Goal: Task Accomplishment & Management: Manage account settings

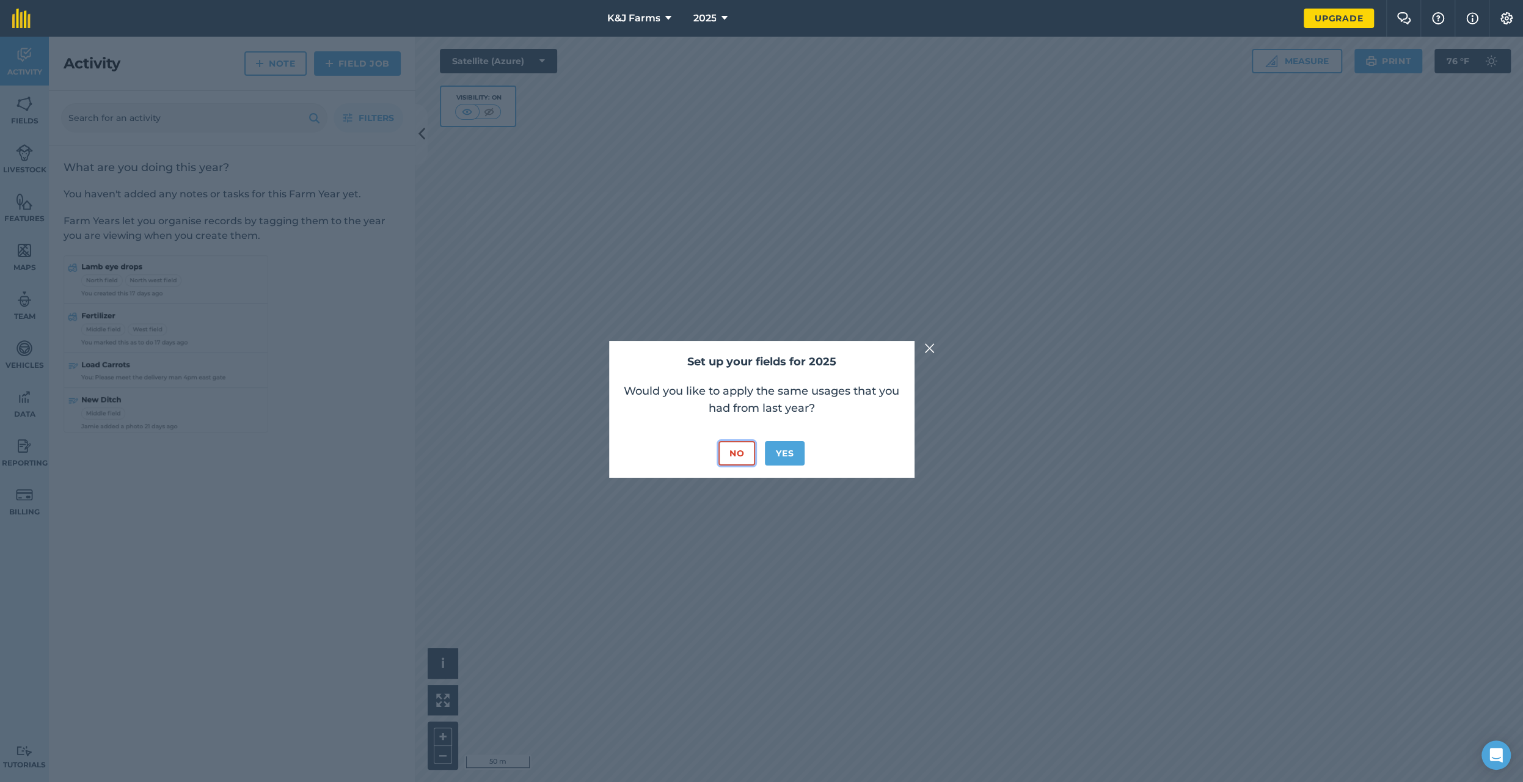
click at [740, 449] on button "No" at bounding box center [736, 453] width 37 height 24
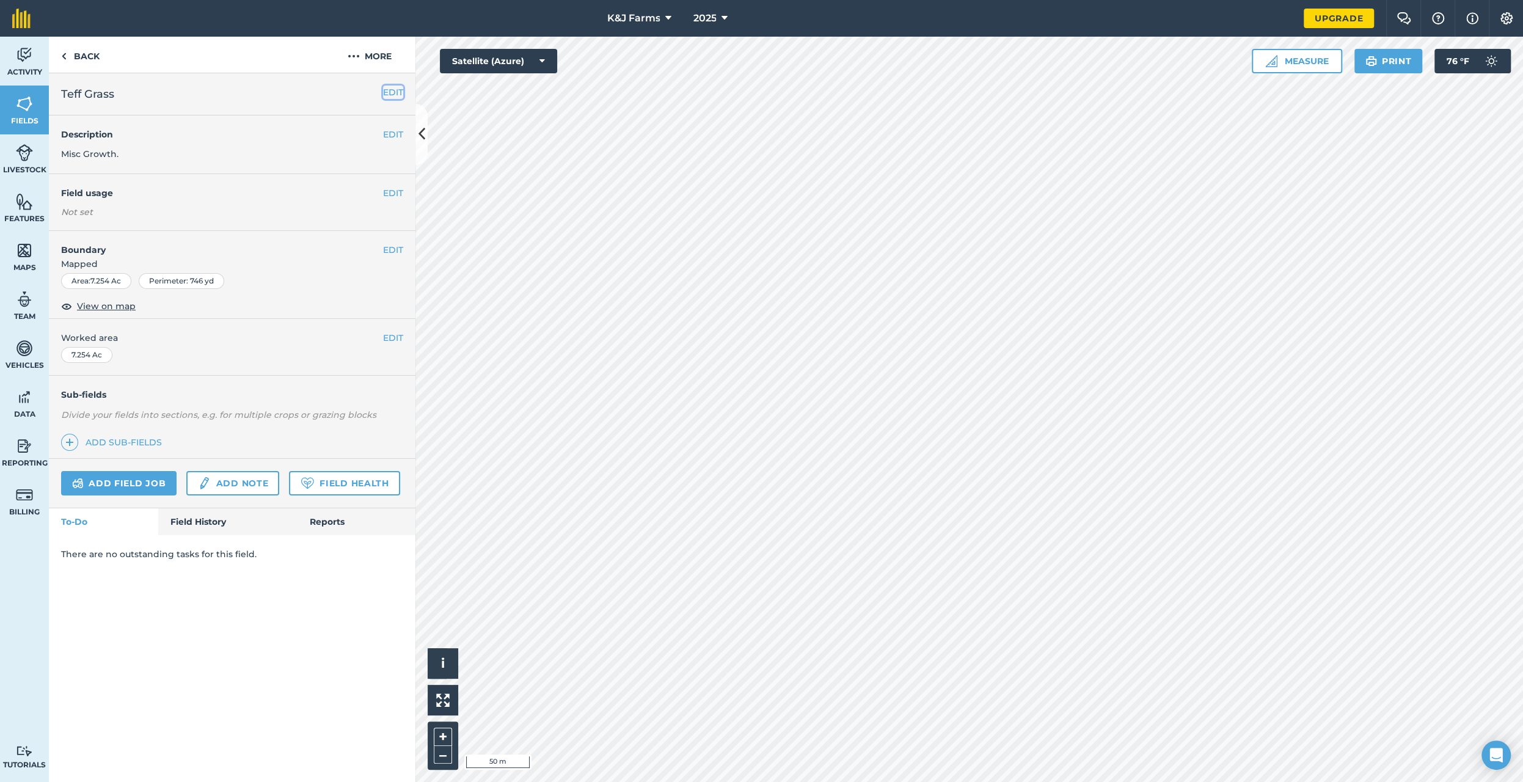
click at [390, 87] on button "EDIT" at bounding box center [393, 92] width 20 height 13
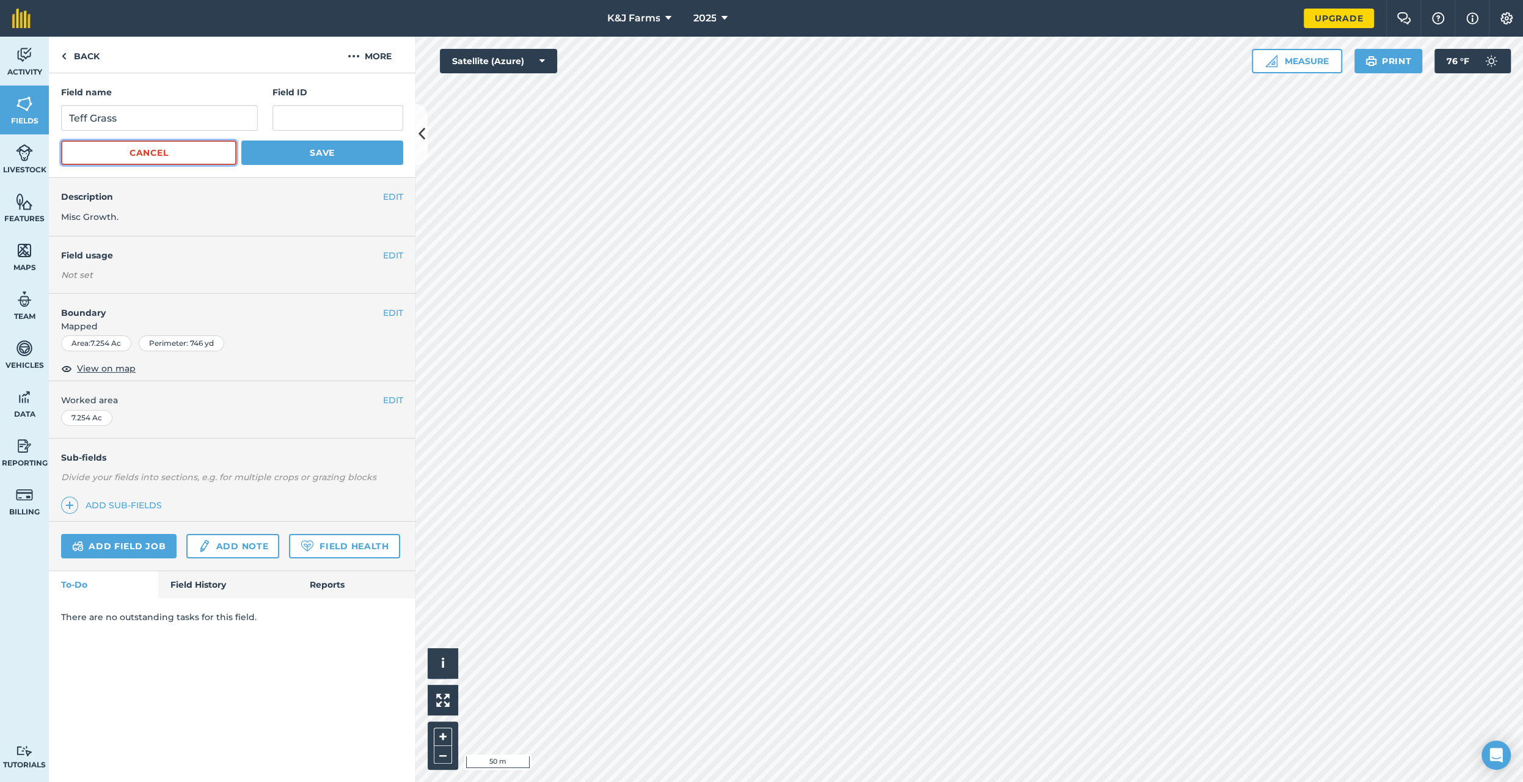
click at [188, 158] on button "Cancel" at bounding box center [148, 152] width 175 height 24
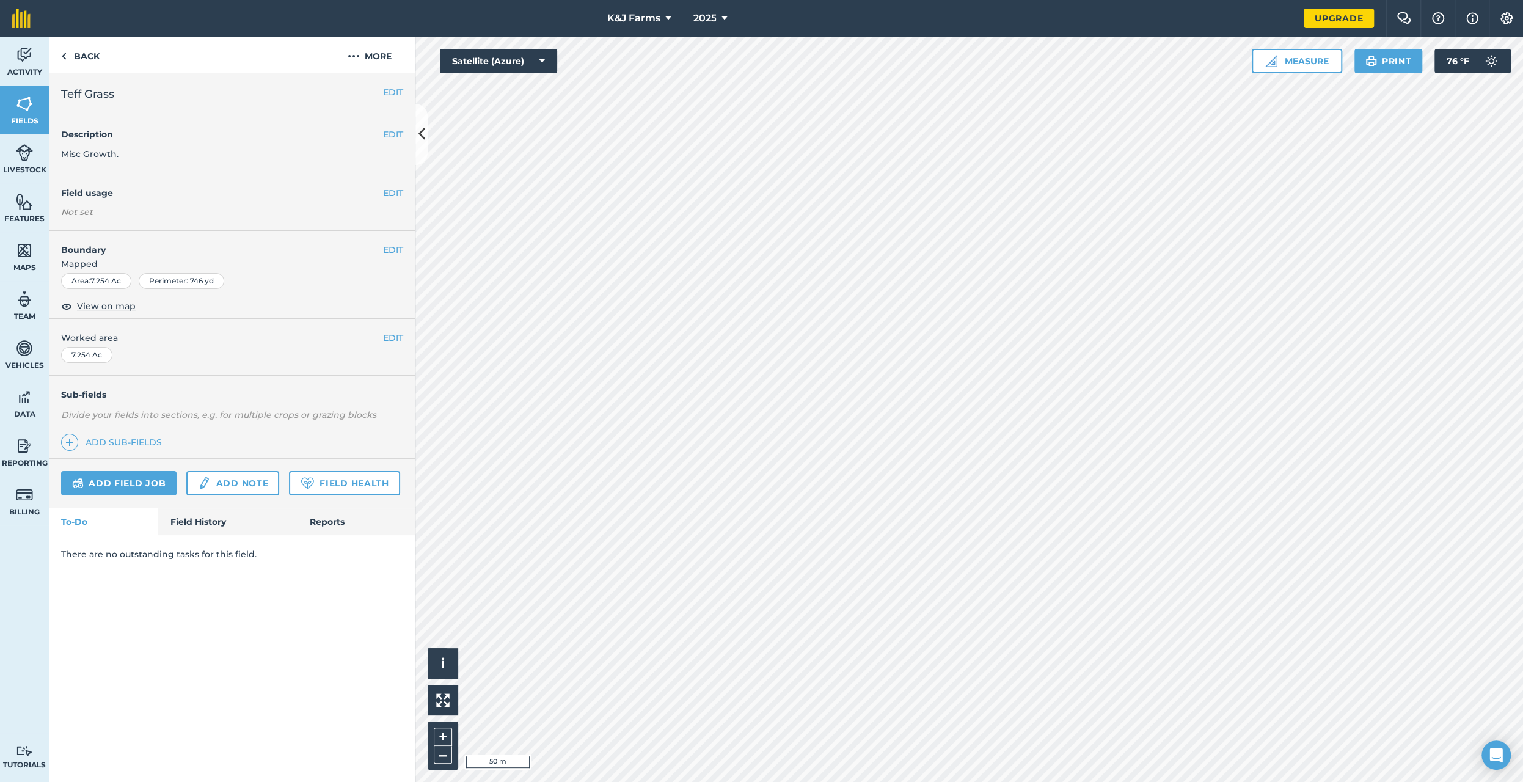
click at [101, 98] on span "Teff Grass" at bounding box center [87, 94] width 53 height 17
click at [371, 53] on button "More" at bounding box center [370, 55] width 92 height 36
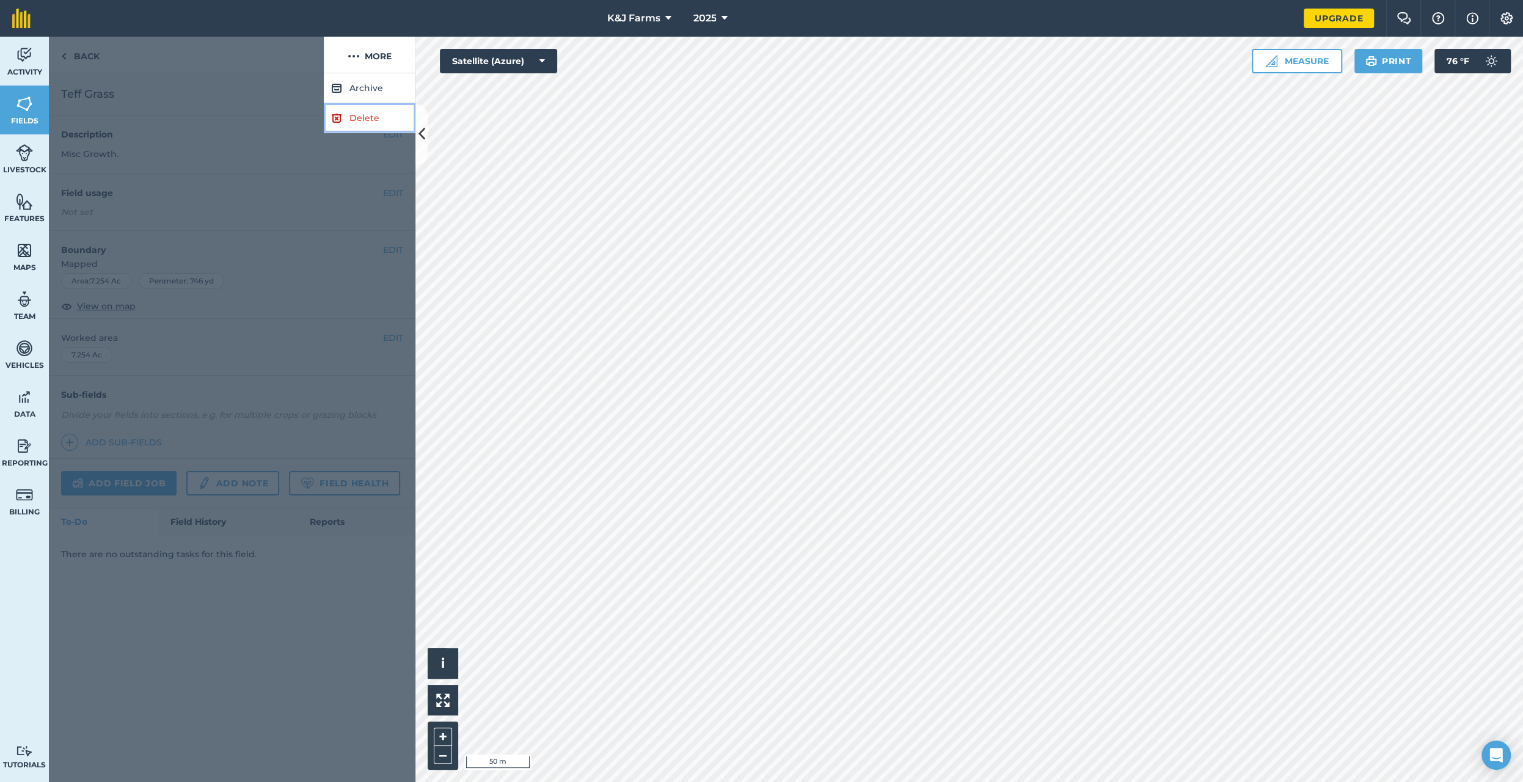
click at [358, 114] on link "Delete" at bounding box center [370, 118] width 92 height 30
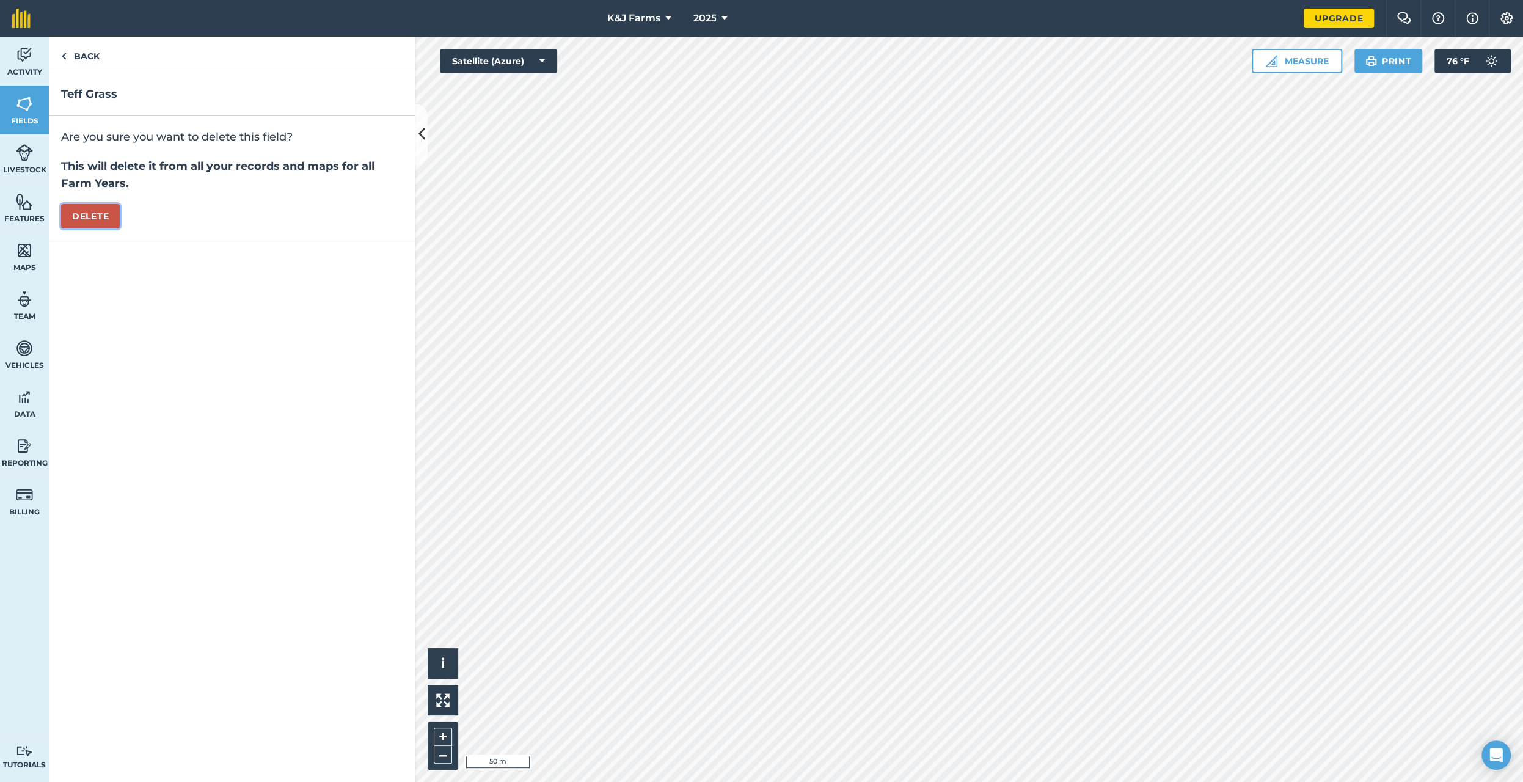
click at [109, 213] on button "Delete" at bounding box center [90, 216] width 59 height 24
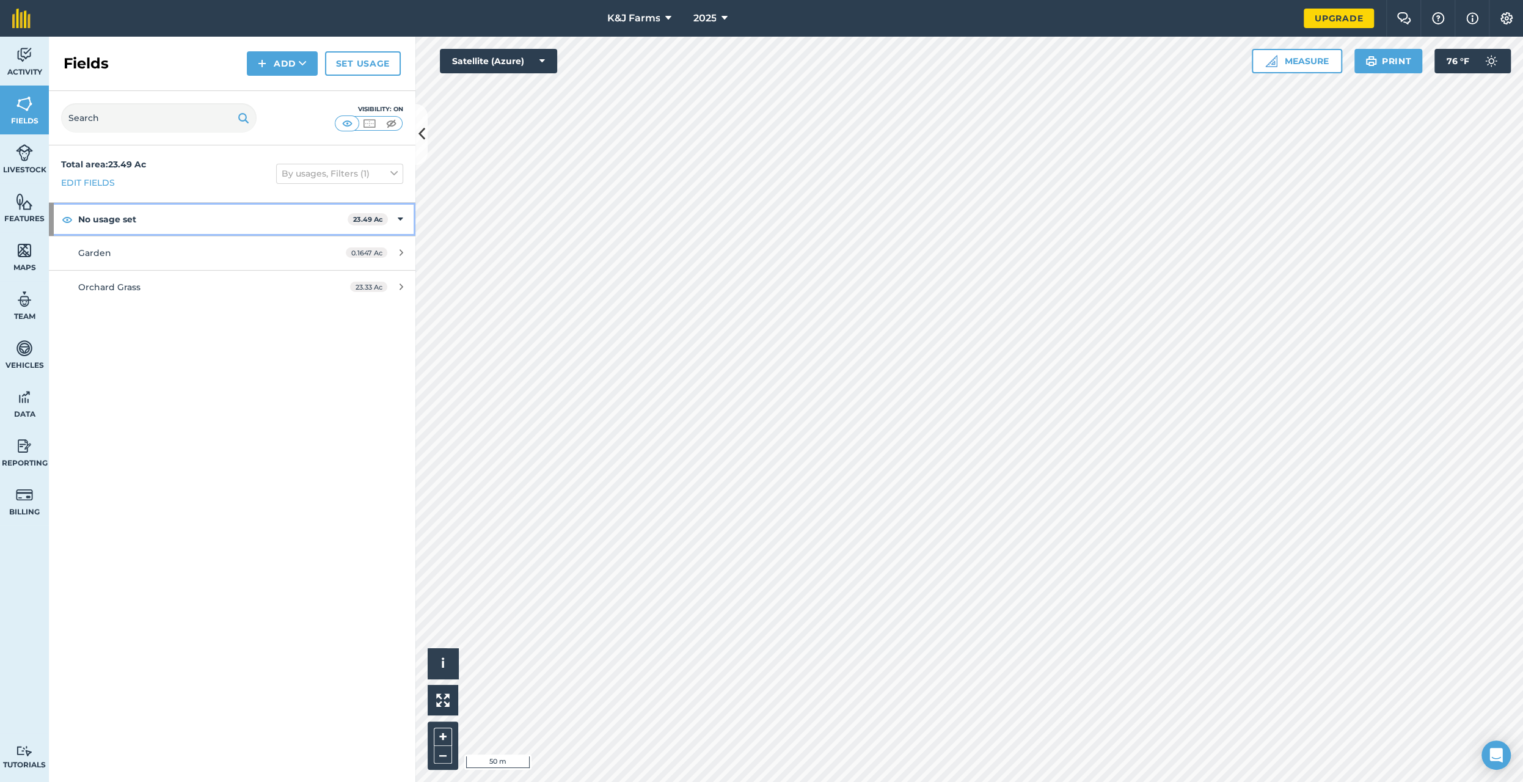
click at [267, 214] on strong "No usage set" at bounding box center [212, 219] width 269 height 33
click at [267, 214] on strong "No usage set" at bounding box center [214, 219] width 272 height 33
click at [388, 252] on div "0.1647 Ac" at bounding box center [374, 253] width 82 height 10
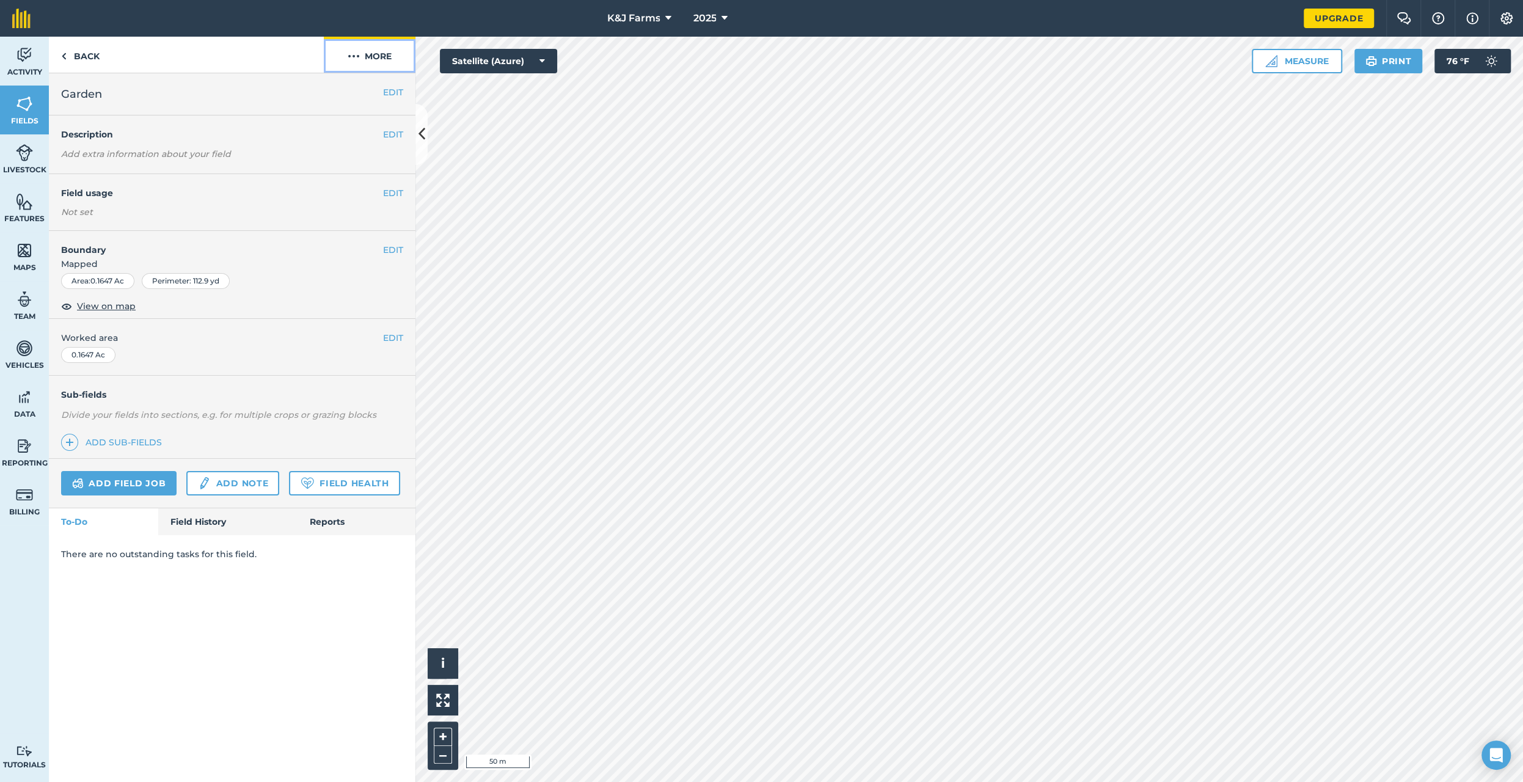
click at [388, 62] on button "More" at bounding box center [370, 55] width 92 height 36
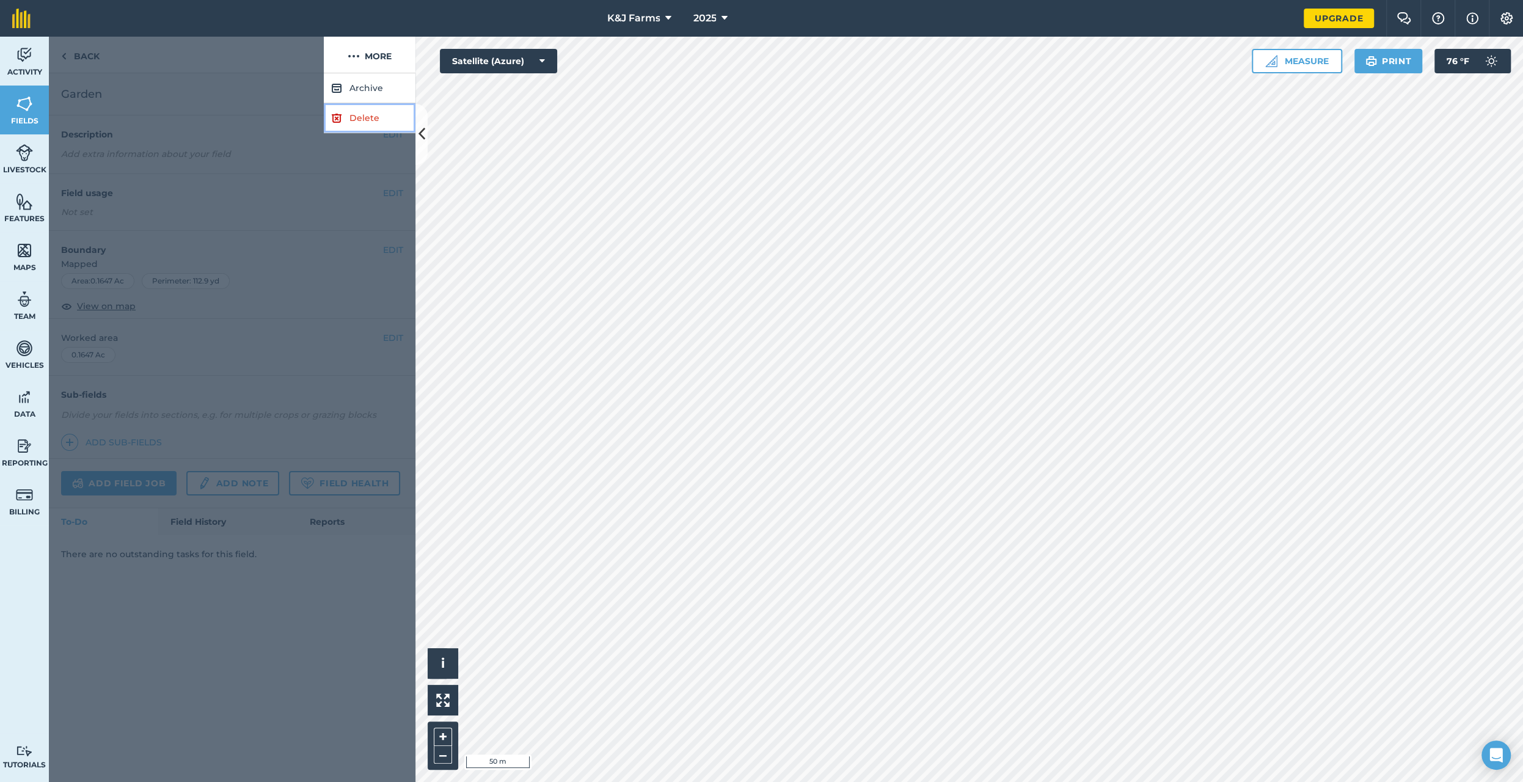
click at [379, 118] on link "Delete" at bounding box center [370, 118] width 92 height 30
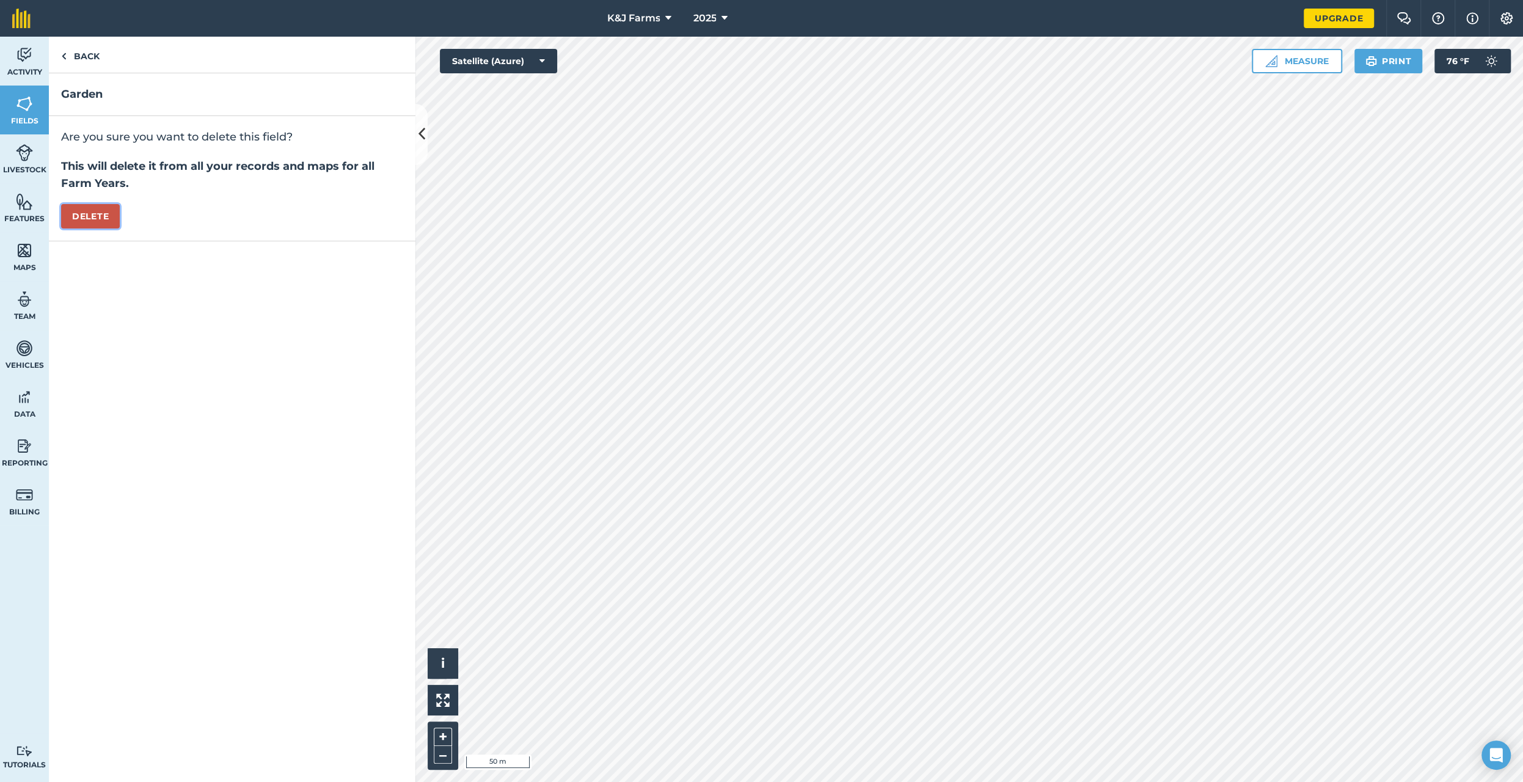
click at [98, 211] on button "Delete" at bounding box center [90, 216] width 59 height 24
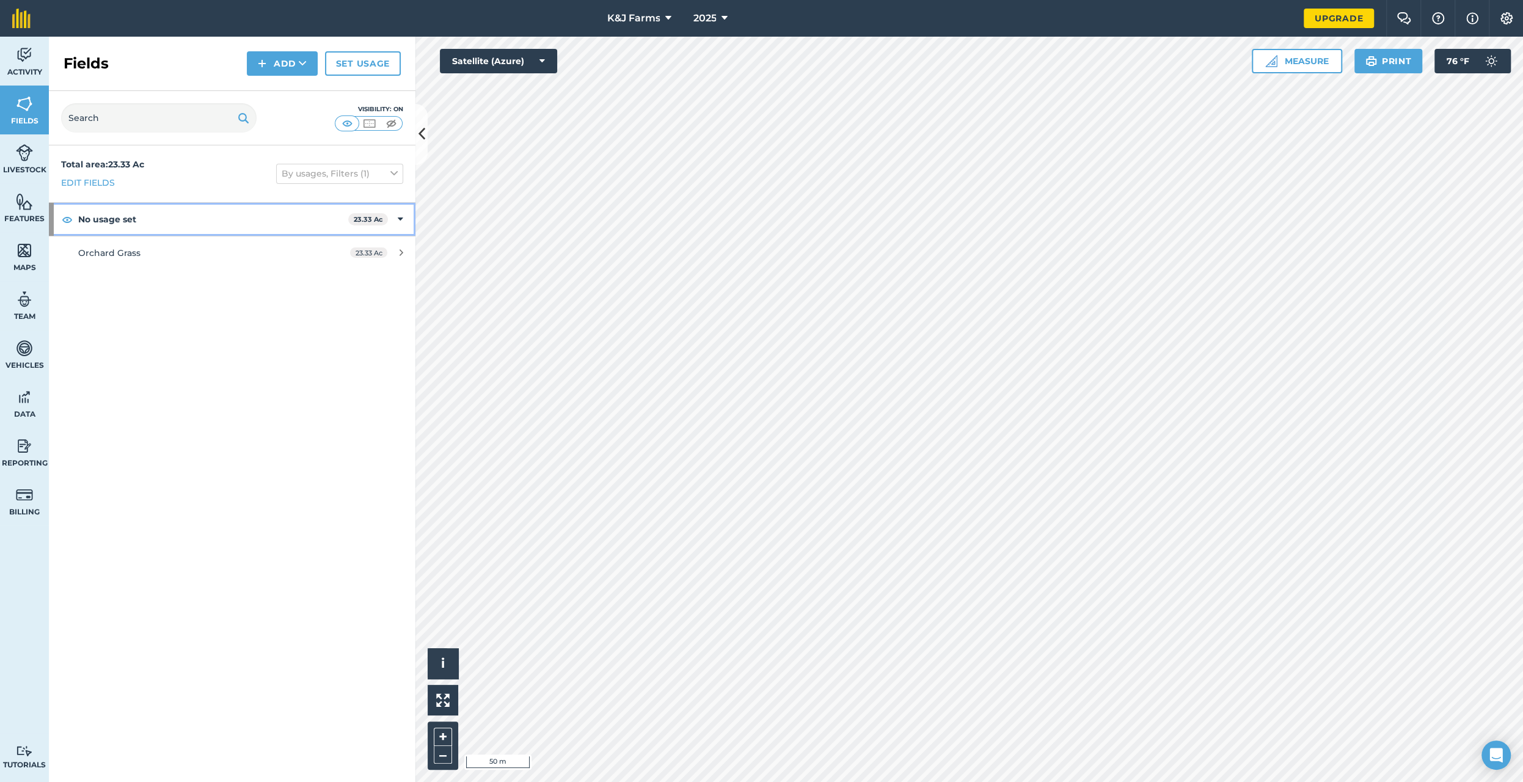
click at [403, 213] on div "No usage set 23.33 Ac" at bounding box center [232, 219] width 366 height 33
click at [398, 219] on div "No usage set 23.33 Ac" at bounding box center [232, 219] width 366 height 33
click at [377, 249] on span "23.33 Ac" at bounding box center [368, 252] width 37 height 10
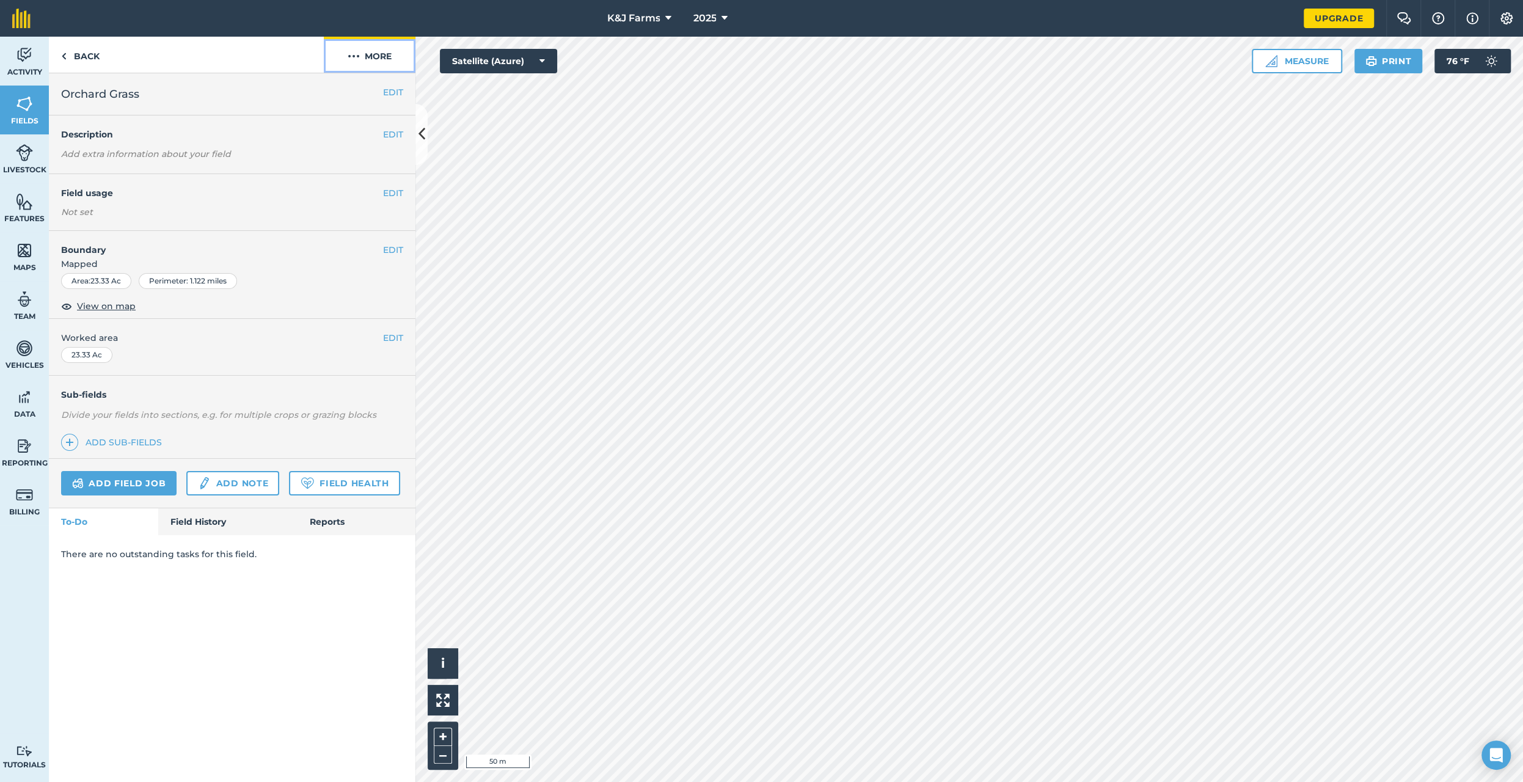
click at [383, 54] on button "More" at bounding box center [370, 55] width 92 height 36
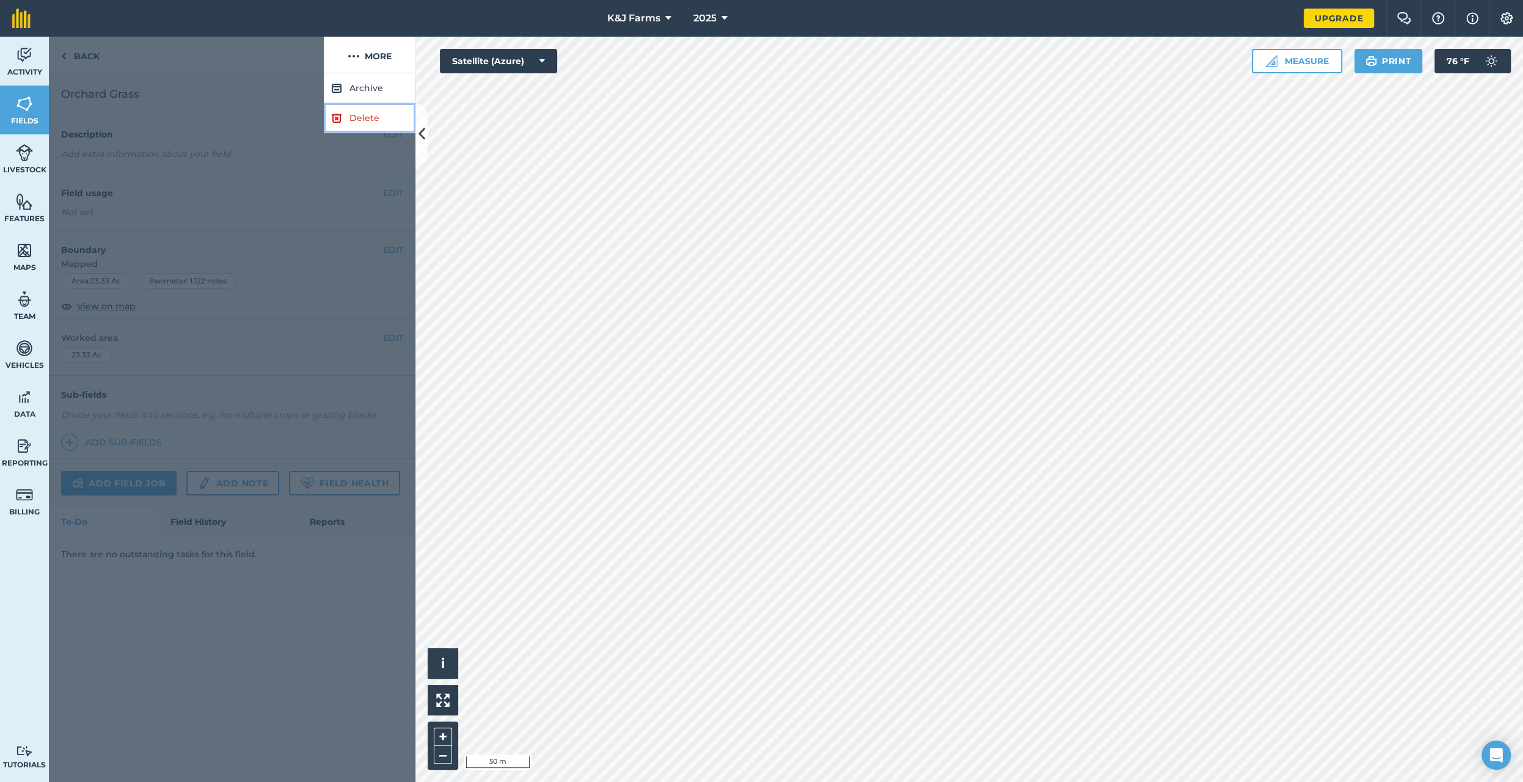
click at [376, 113] on link "Delete" at bounding box center [370, 118] width 92 height 30
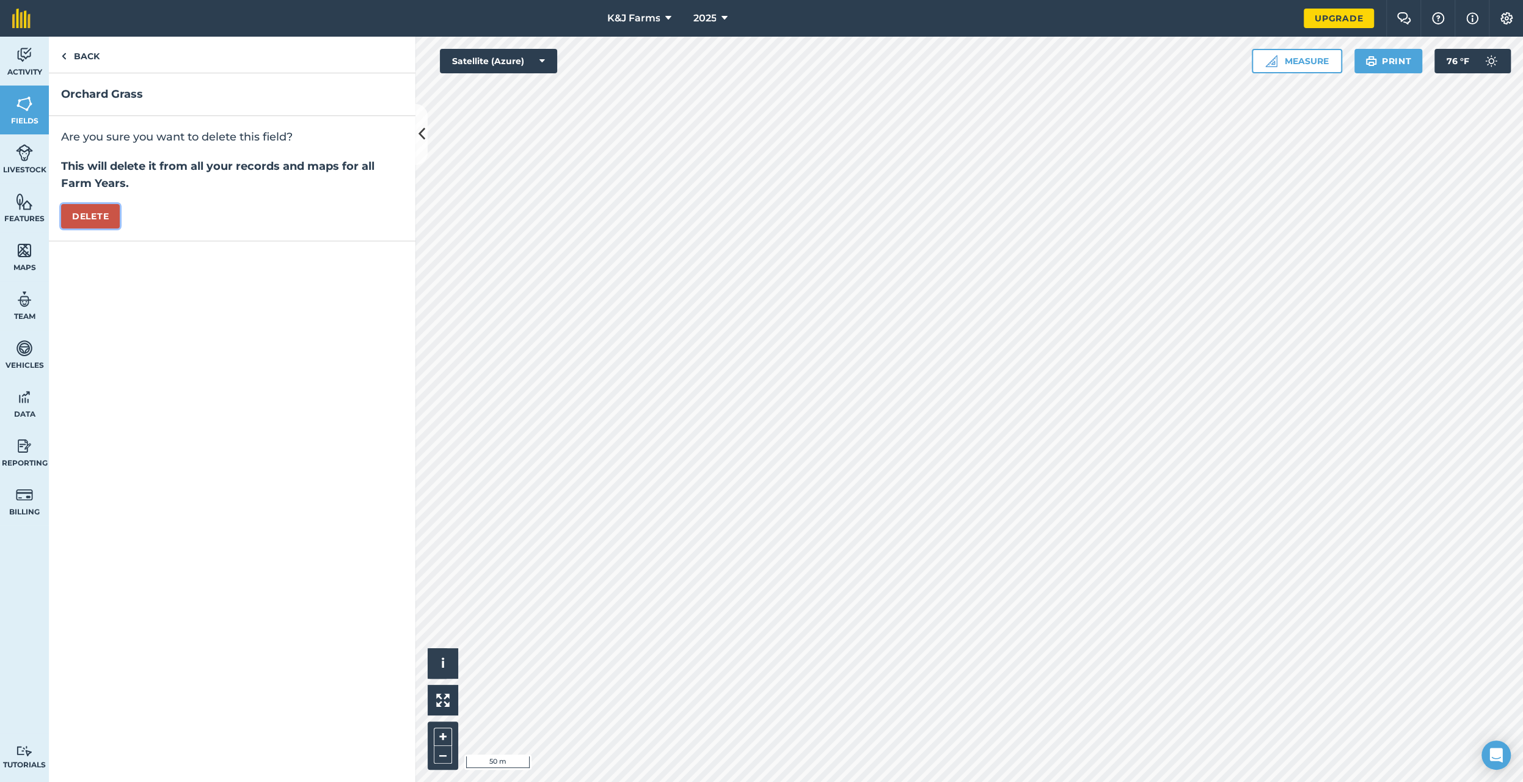
click at [94, 217] on button "Delete" at bounding box center [90, 216] width 59 height 24
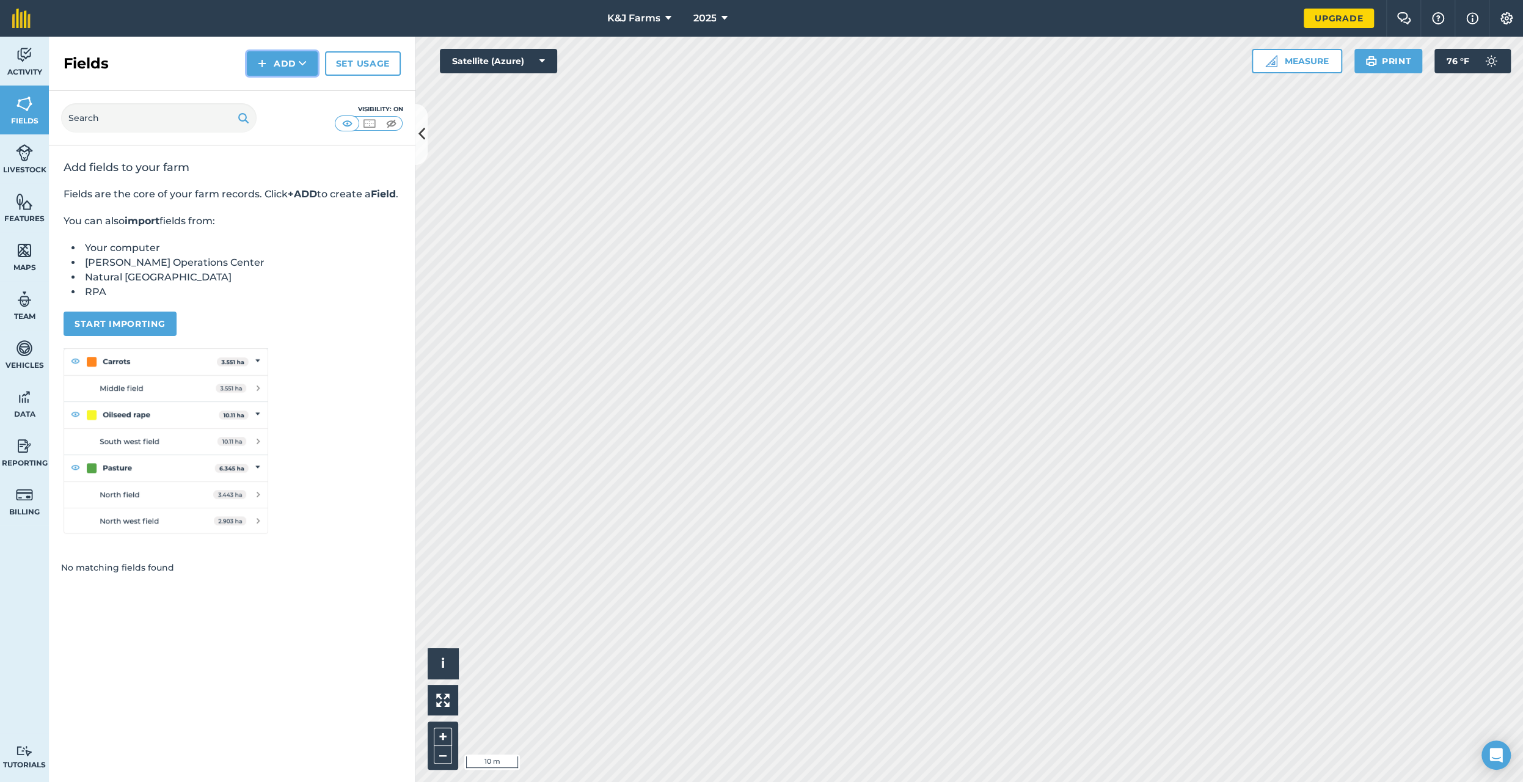
click at [286, 62] on button "Add" at bounding box center [282, 63] width 71 height 24
click at [283, 88] on link "Draw" at bounding box center [282, 91] width 67 height 27
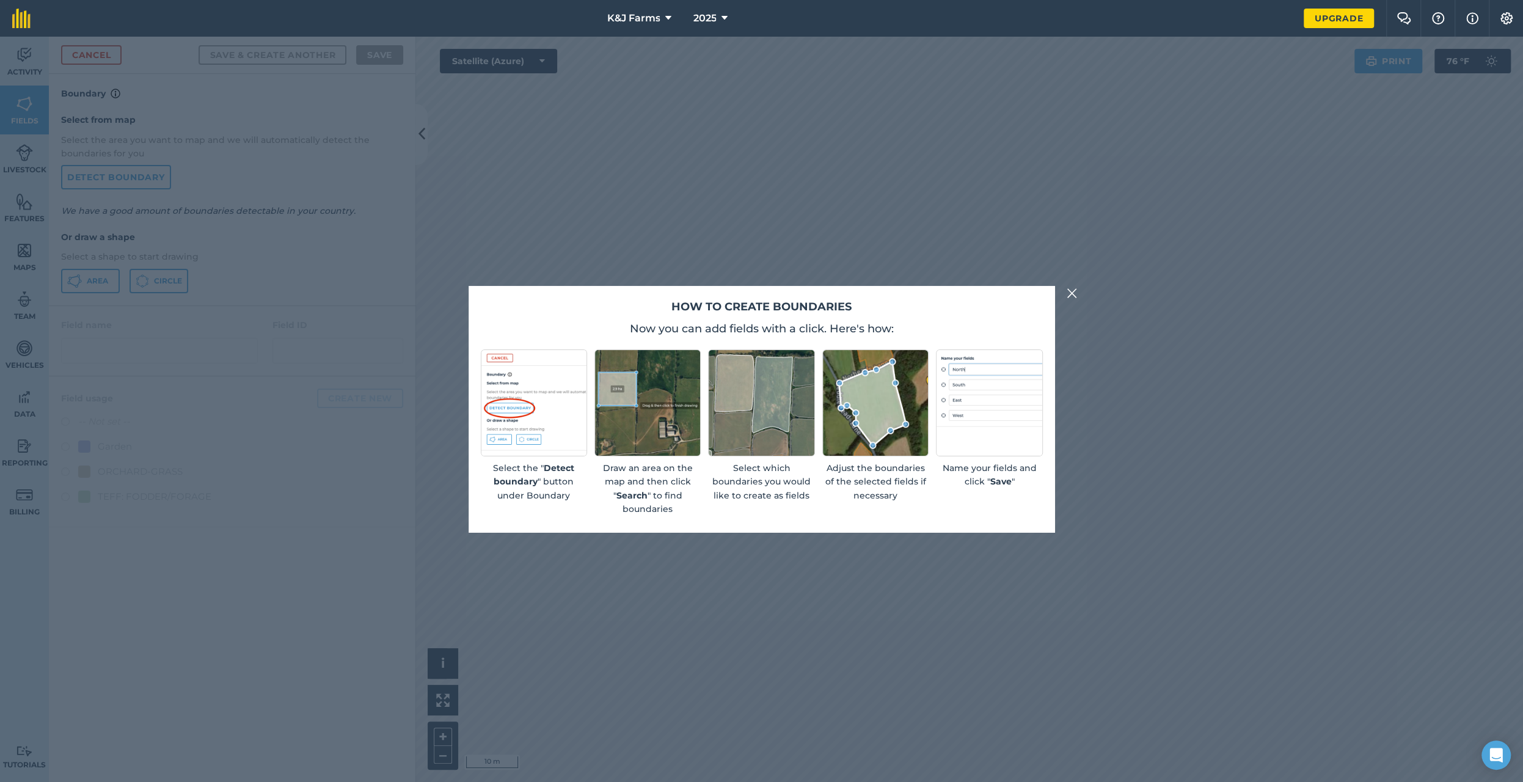
click at [1069, 291] on img at bounding box center [1071, 293] width 11 height 15
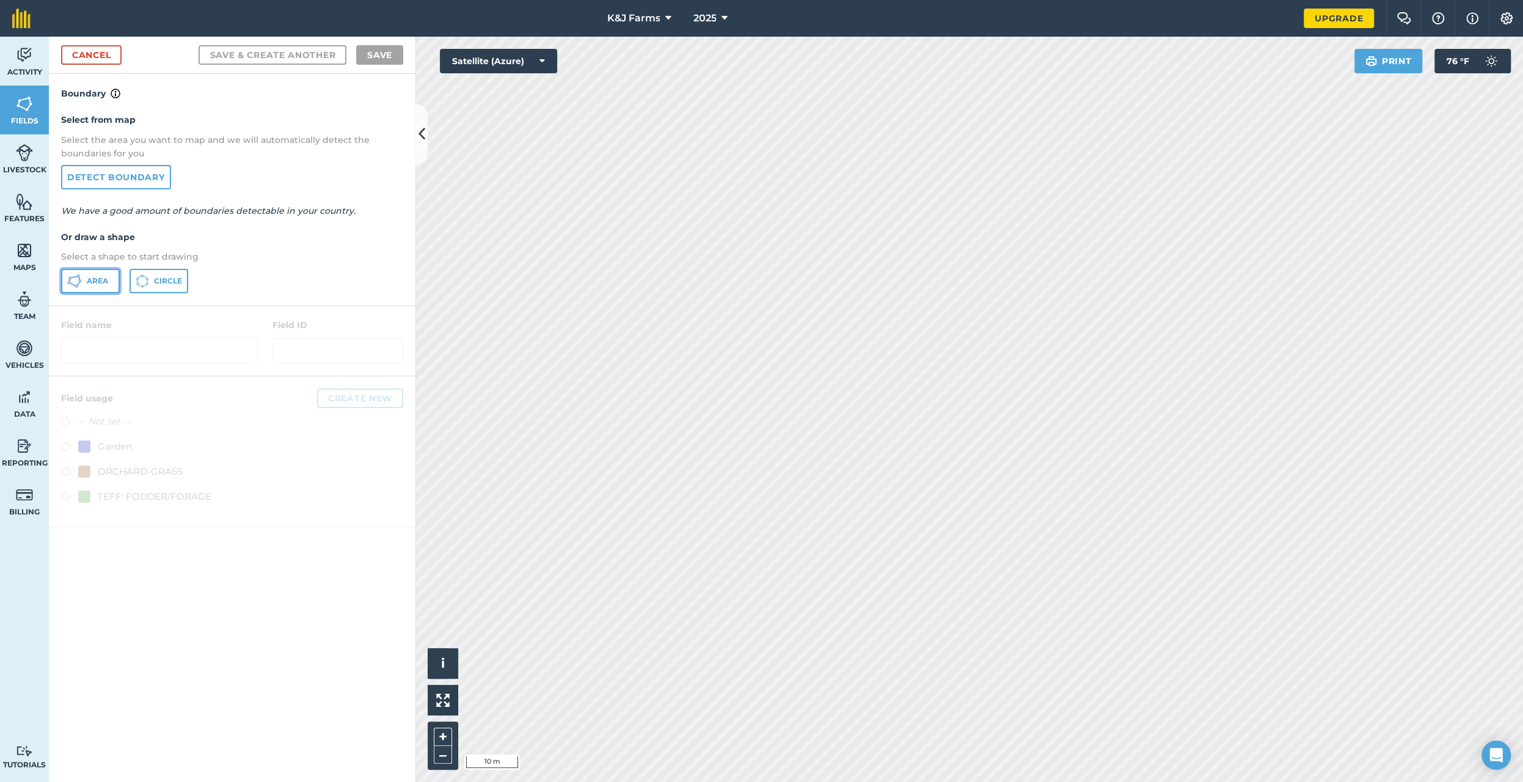
click at [101, 280] on span "Area" at bounding box center [97, 281] width 21 height 10
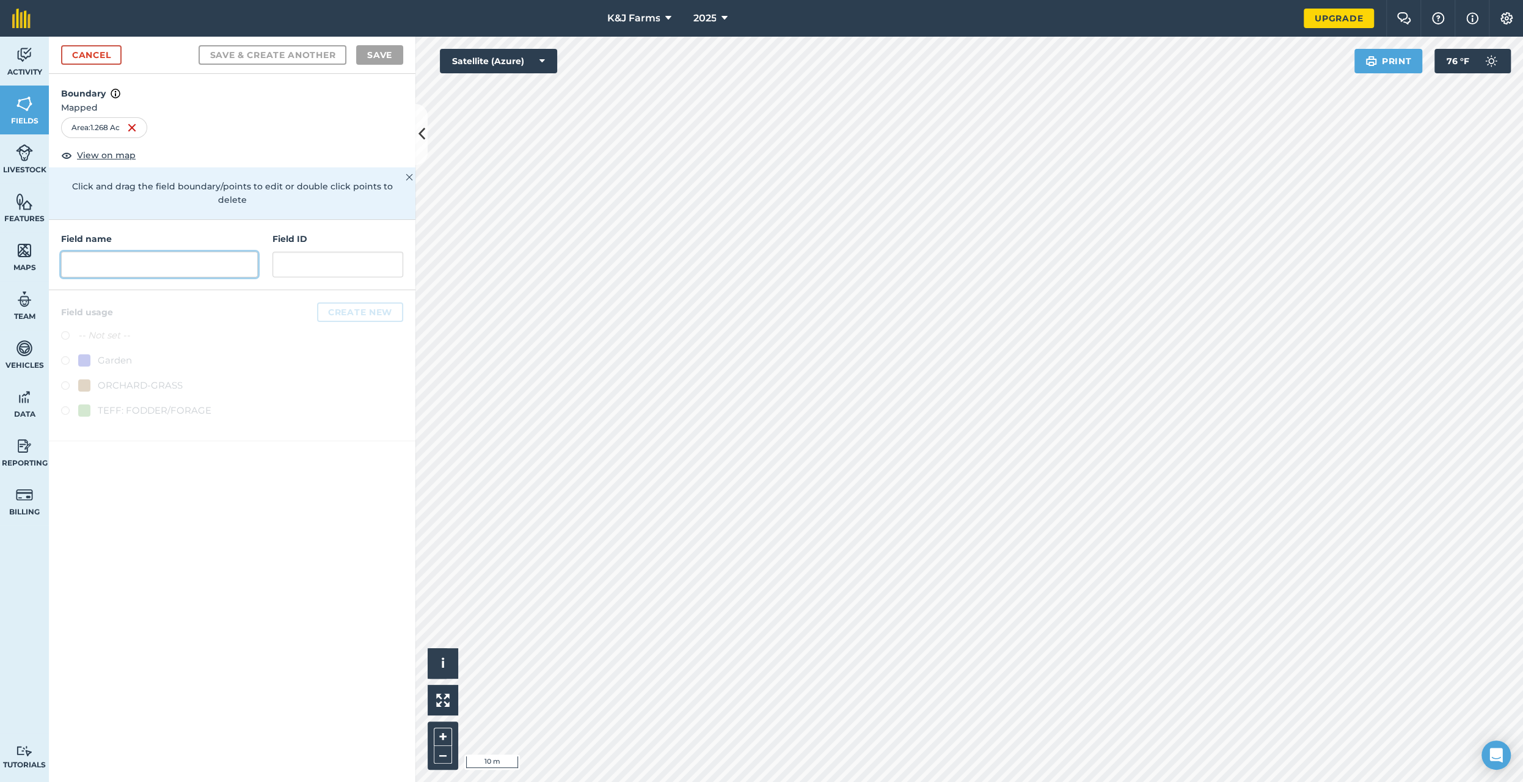
click at [158, 252] on input "text" at bounding box center [159, 265] width 197 height 26
type input "House plat"
click at [199, 45] on button "Save & Create Another" at bounding box center [273, 55] width 148 height 20
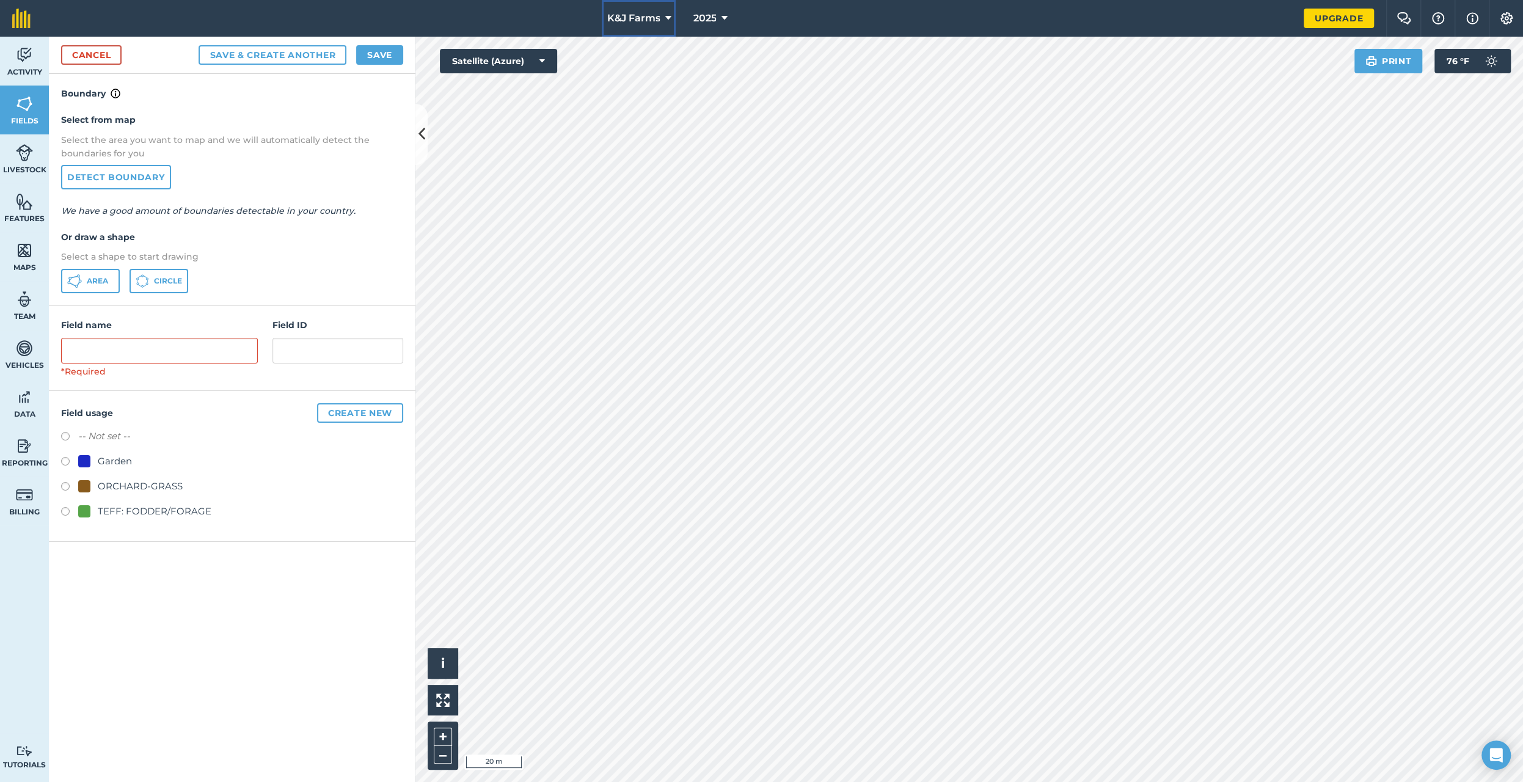
click at [666, 20] on icon at bounding box center [668, 18] width 6 height 15
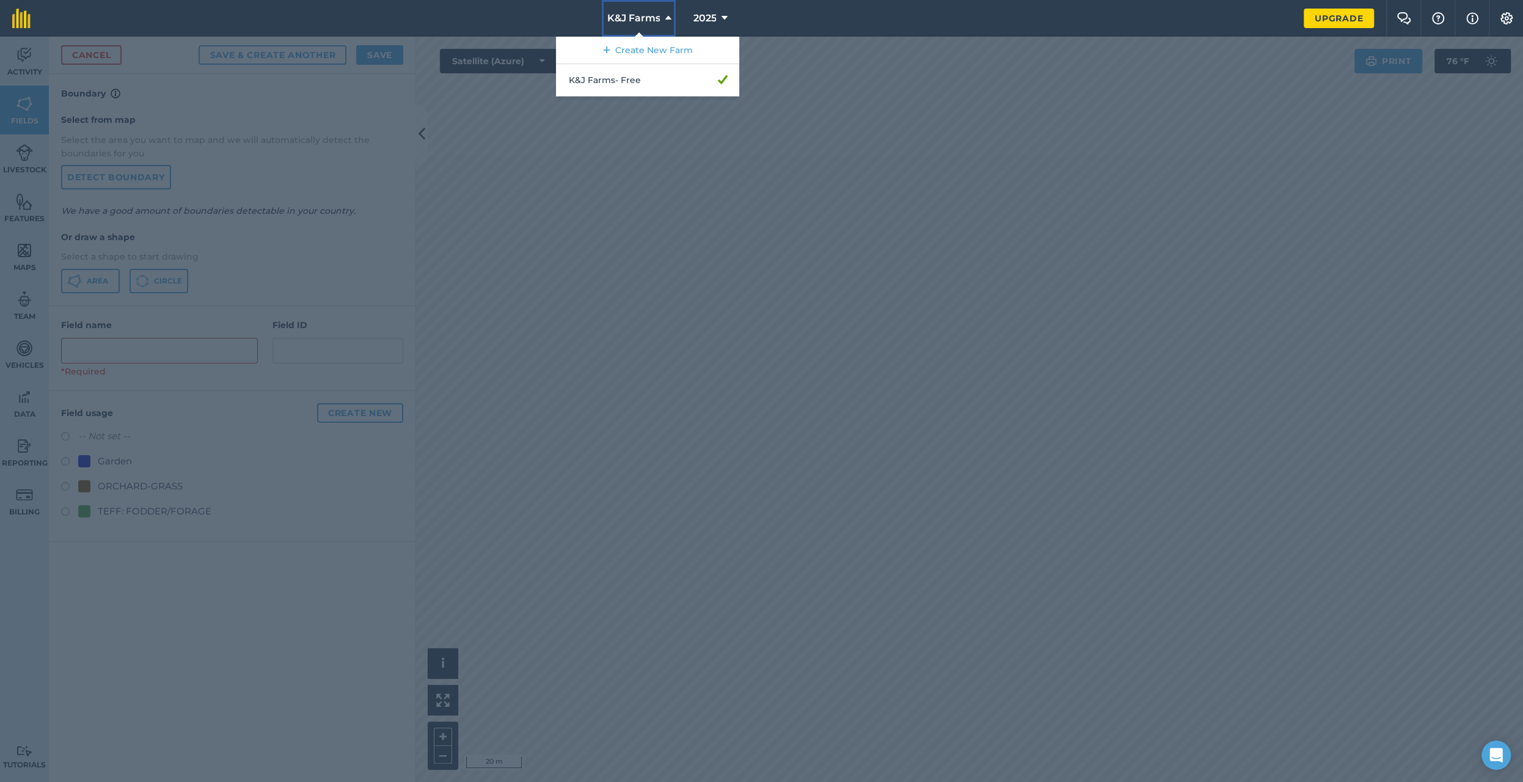
click at [666, 20] on icon at bounding box center [668, 18] width 6 height 15
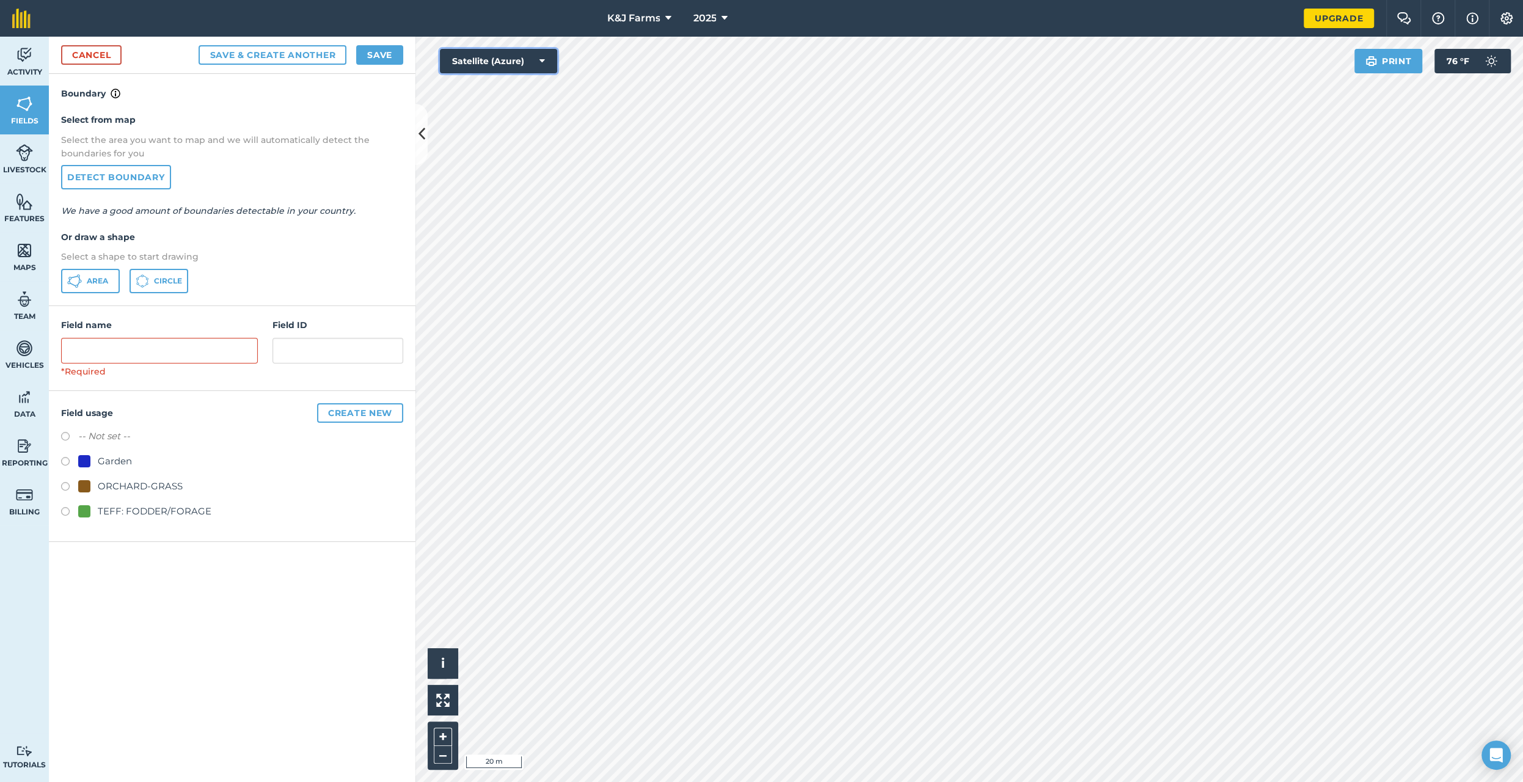
click at [518, 65] on button "Satellite (Azure)" at bounding box center [498, 61] width 117 height 24
click at [499, 109] on button "Satellite (Mapbox)" at bounding box center [498, 110] width 117 height 24
click at [536, 57] on button "Satellite (Mapbox)" at bounding box center [498, 61] width 117 height 24
click at [521, 180] on button "Terrain" at bounding box center [498, 183] width 117 height 24
click at [517, 59] on button "Terrain" at bounding box center [498, 61] width 117 height 24
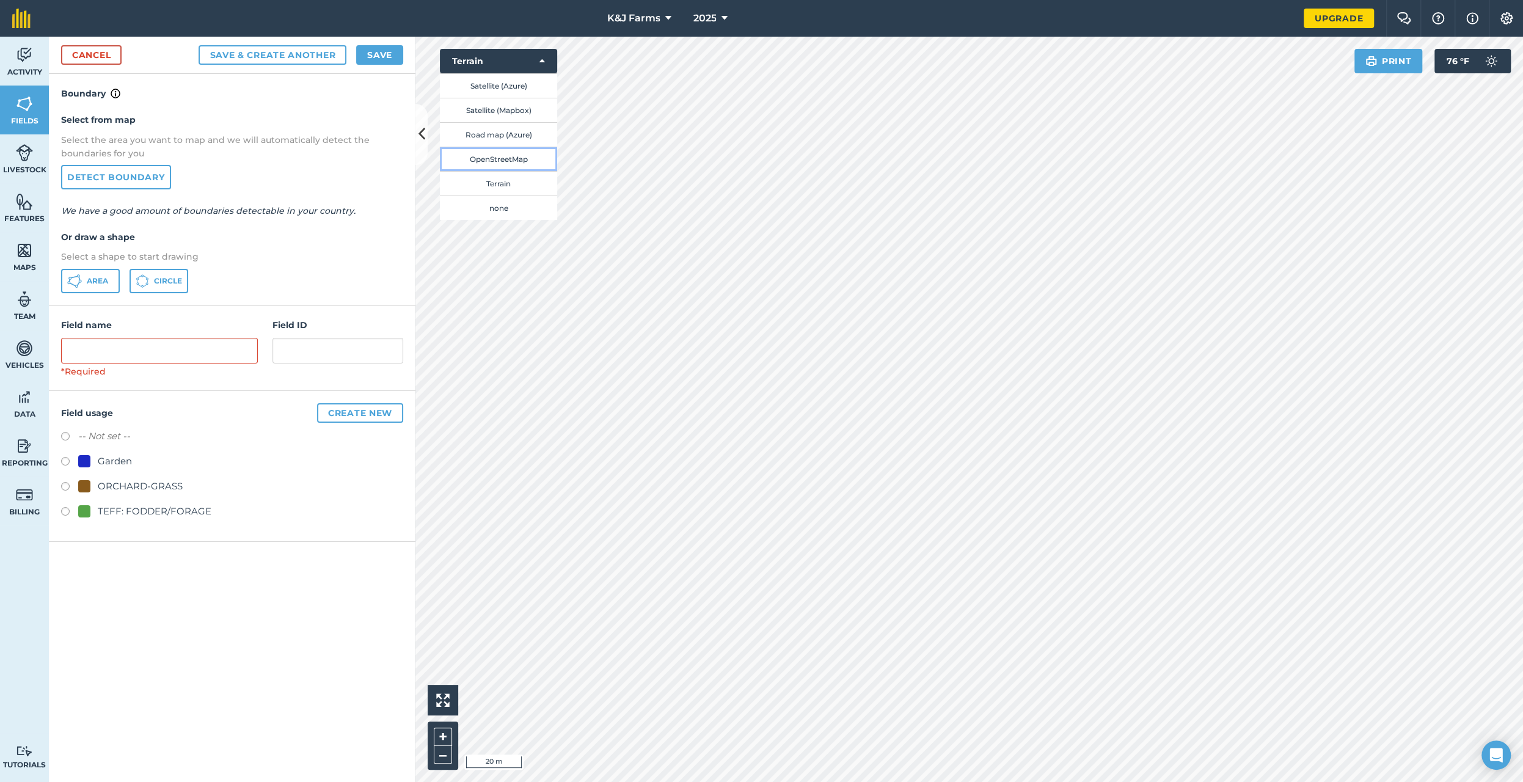
click at [520, 155] on button "OpenStreetMap" at bounding box center [498, 159] width 117 height 24
click at [493, 62] on button "OpenStreetMap" at bounding box center [498, 61] width 117 height 24
click at [497, 81] on button "Satellite (Azure)" at bounding box center [498, 85] width 117 height 24
click at [382, 47] on button "Save" at bounding box center [379, 55] width 47 height 20
click at [366, 200] on div "Select from map Select the area you want to map and we will automatically detec…" at bounding box center [232, 203] width 366 height 204
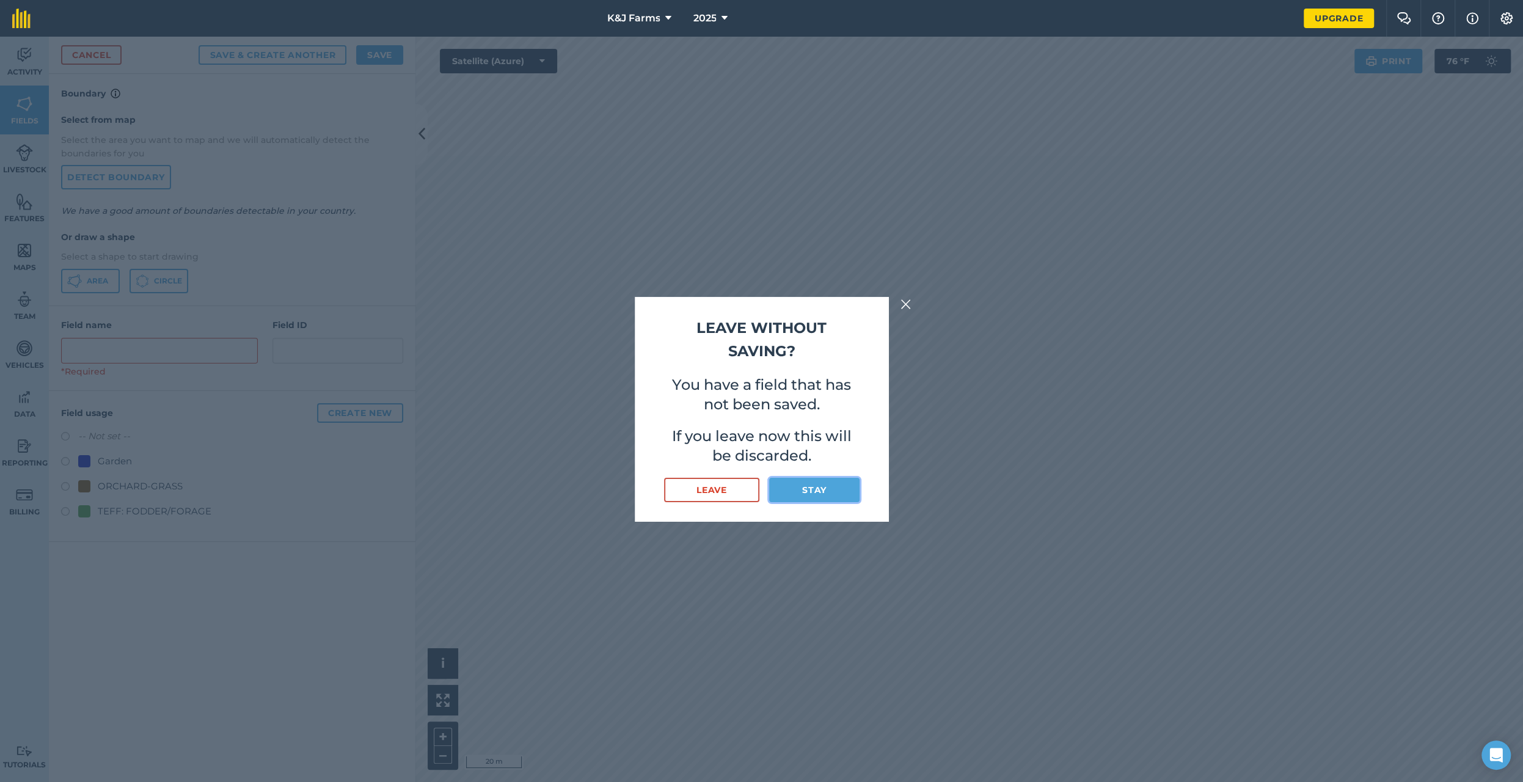
click at [810, 488] on button "Stay" at bounding box center [814, 490] width 90 height 24
click at [907, 303] on img at bounding box center [905, 304] width 11 height 15
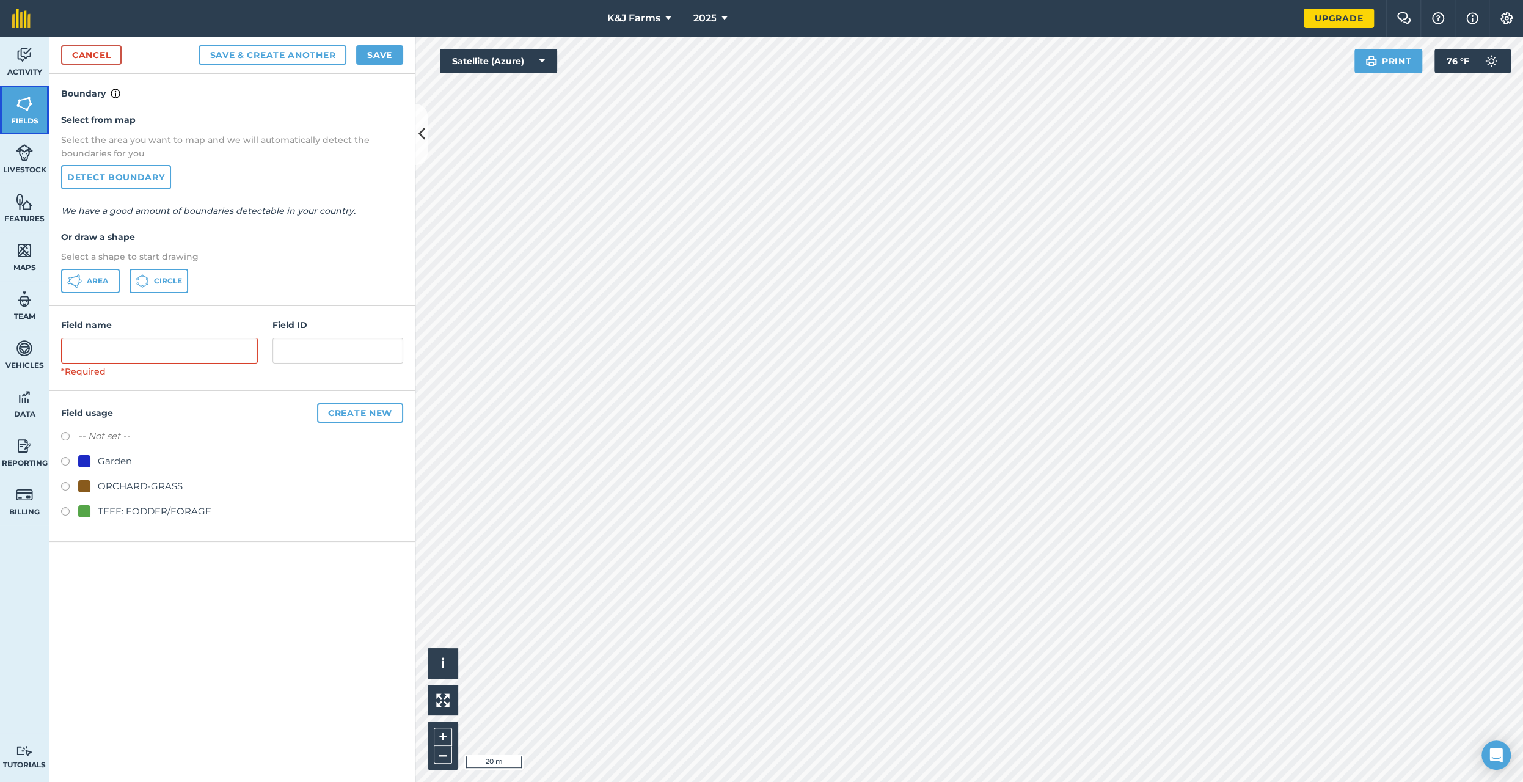
click at [32, 114] on link "Fields" at bounding box center [24, 110] width 49 height 49
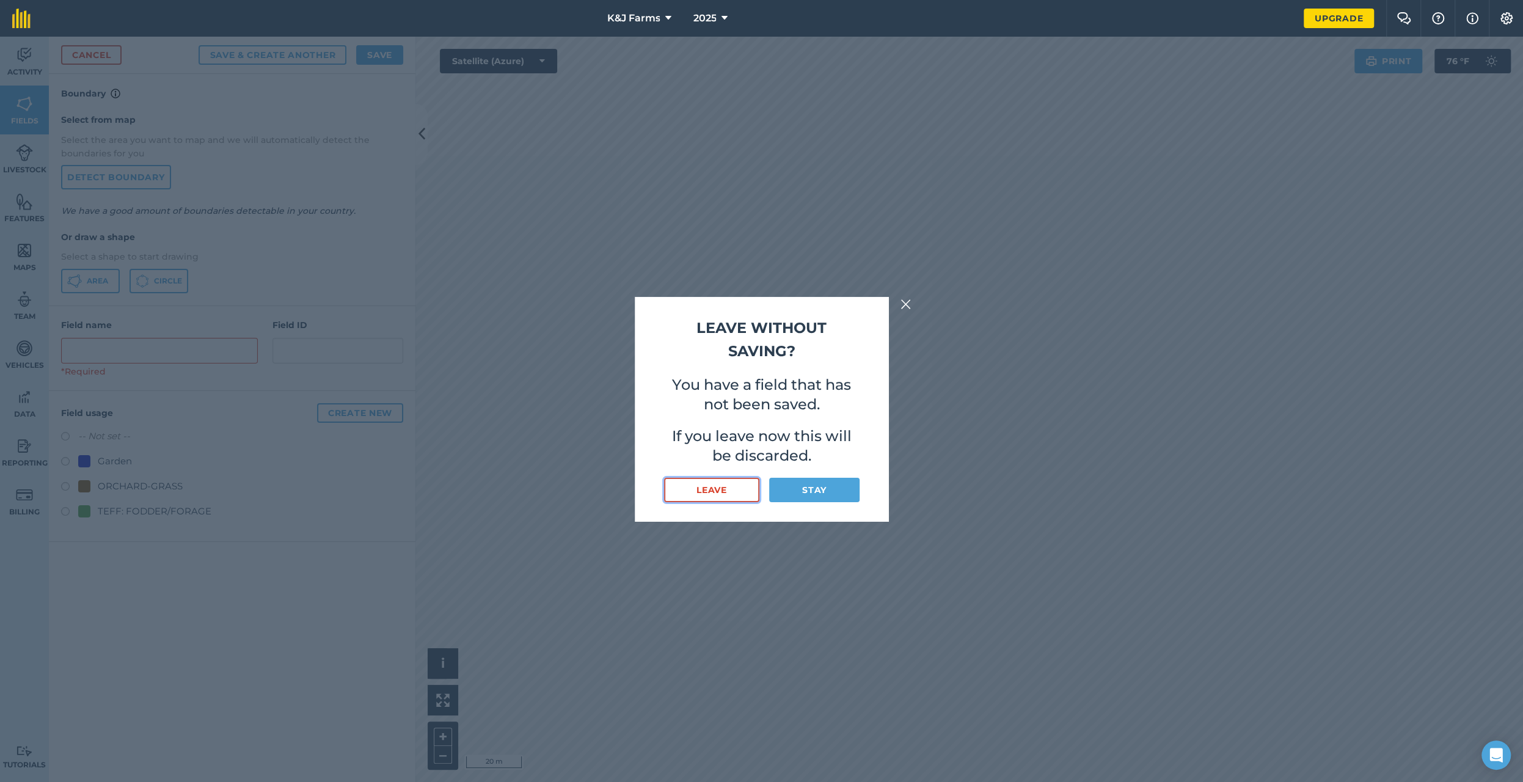
click at [707, 483] on button "Leave" at bounding box center [712, 490] width 96 height 24
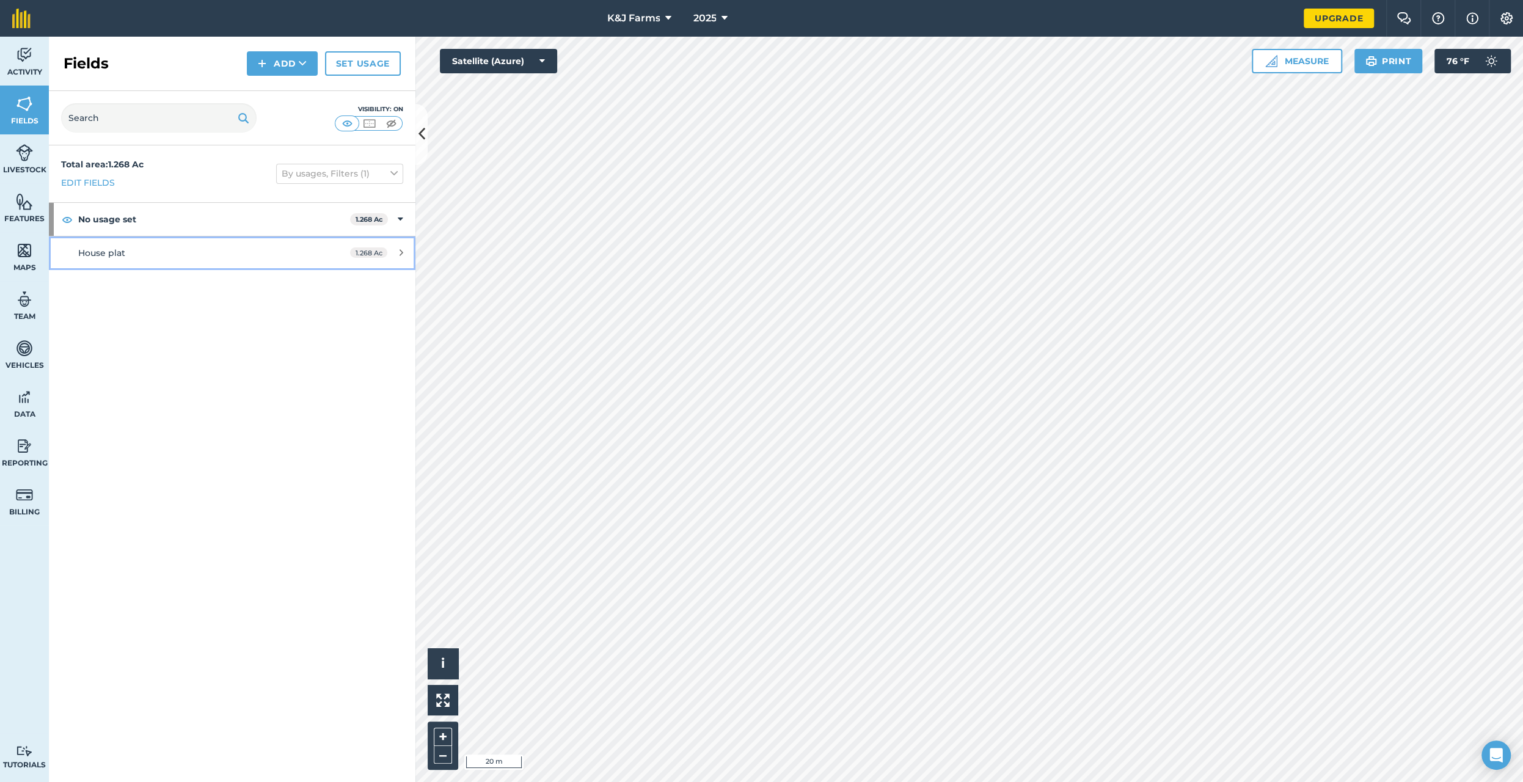
click at [208, 247] on div "House plat" at bounding box center [193, 252] width 230 height 13
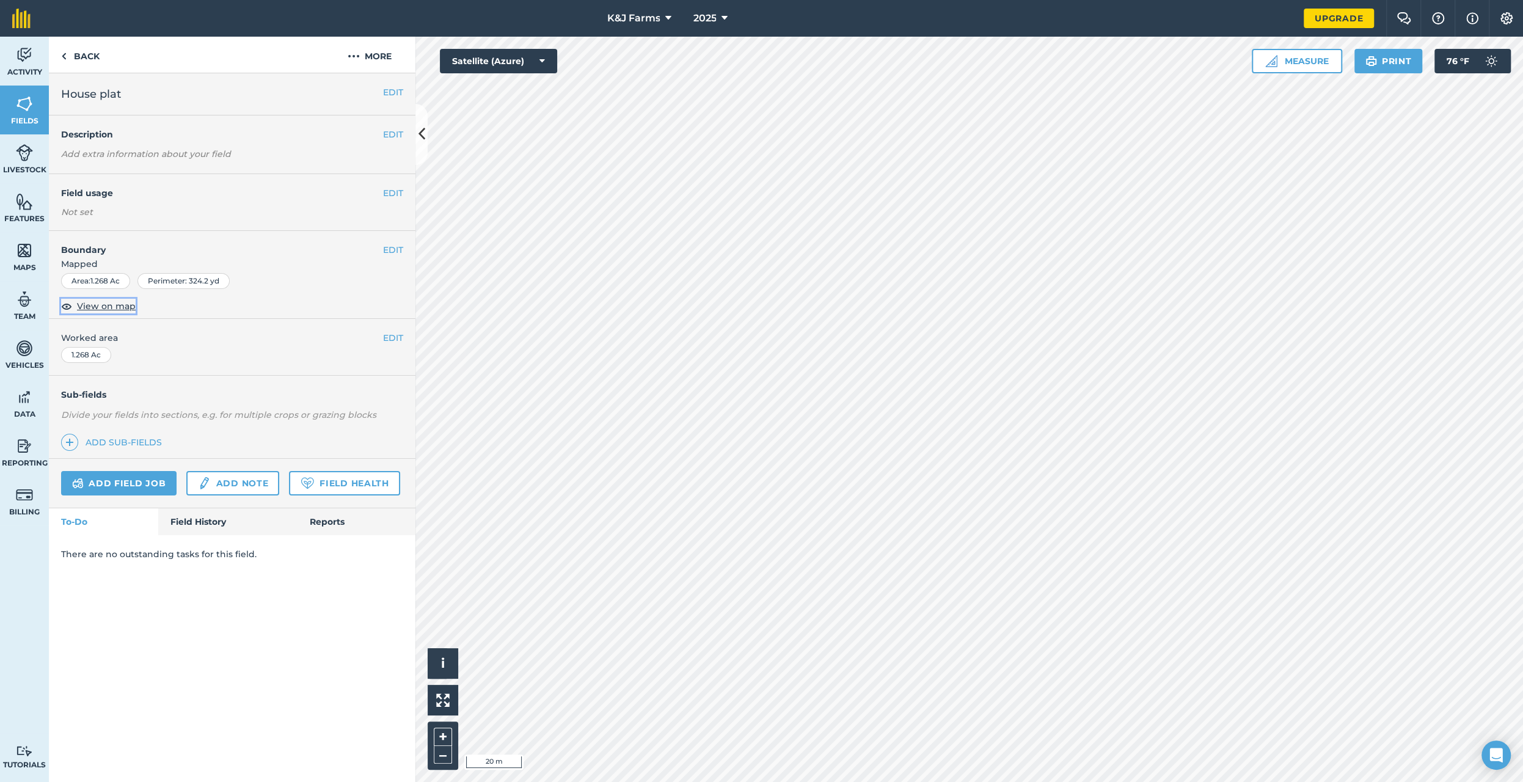
click at [99, 305] on span "View on map" at bounding box center [106, 305] width 59 height 13
click at [1378, 56] on button "Print" at bounding box center [1388, 61] width 68 height 24
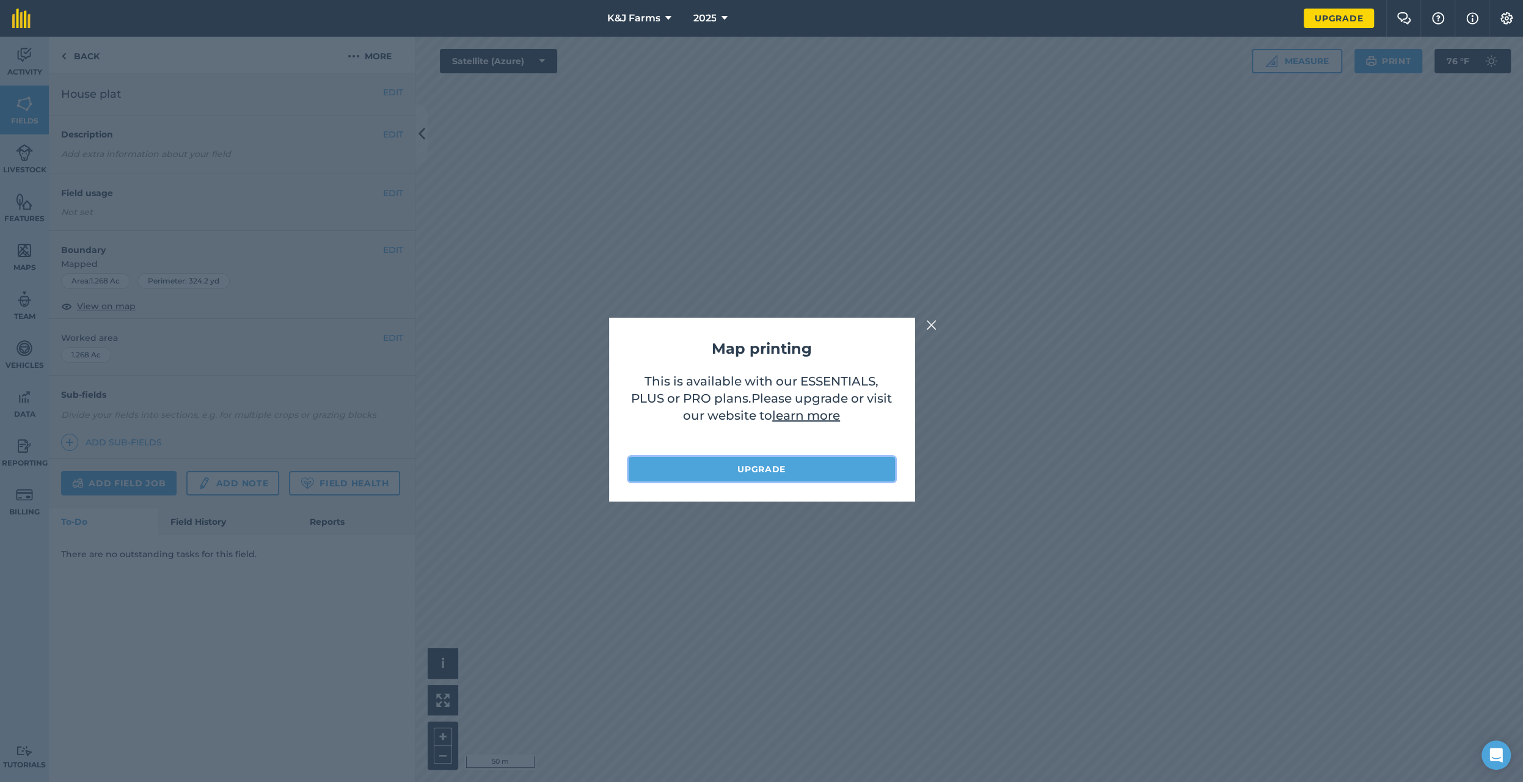
click at [784, 472] on link "Upgrade" at bounding box center [761, 469] width 266 height 24
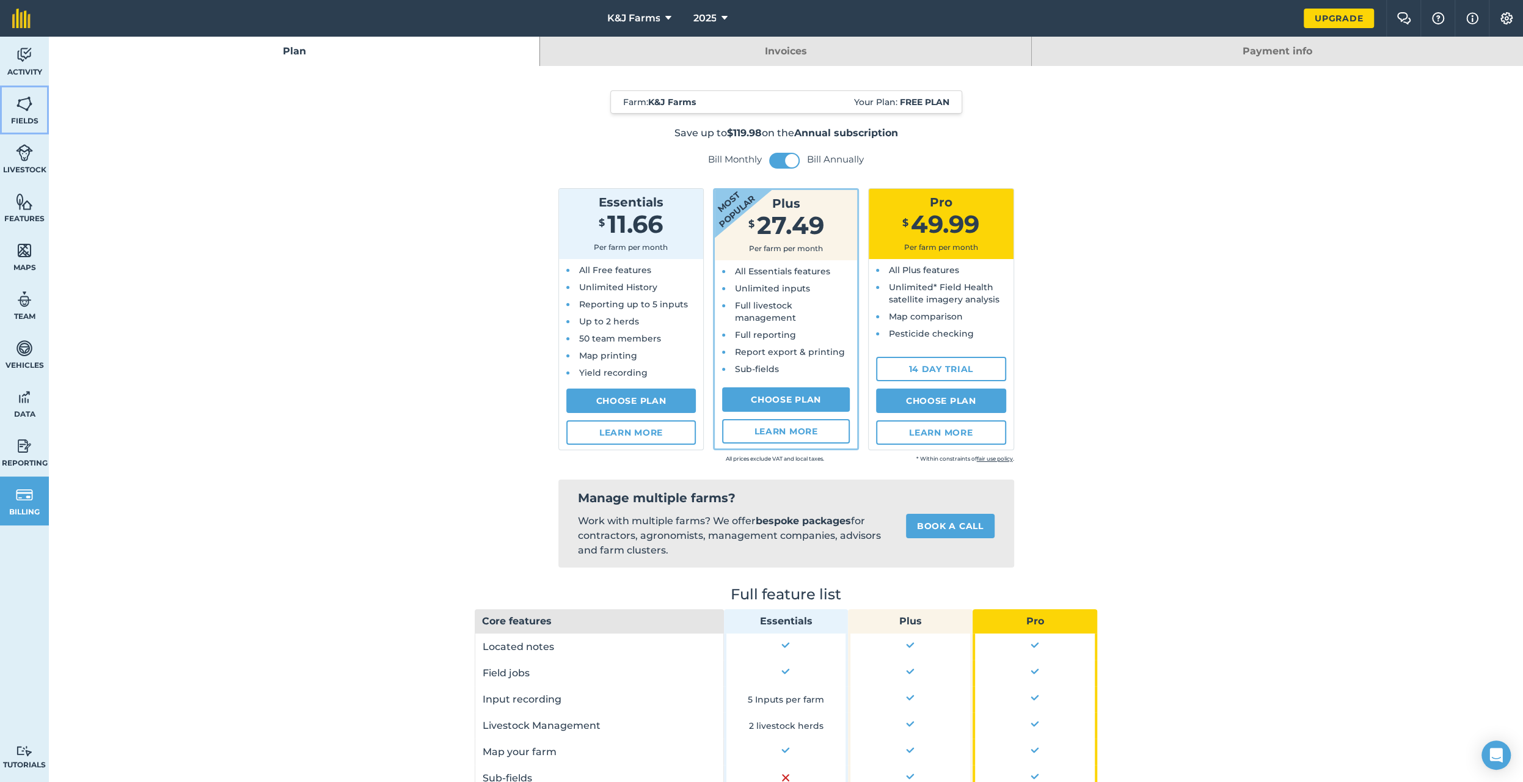
click at [31, 118] on span "Fields" at bounding box center [24, 121] width 49 height 10
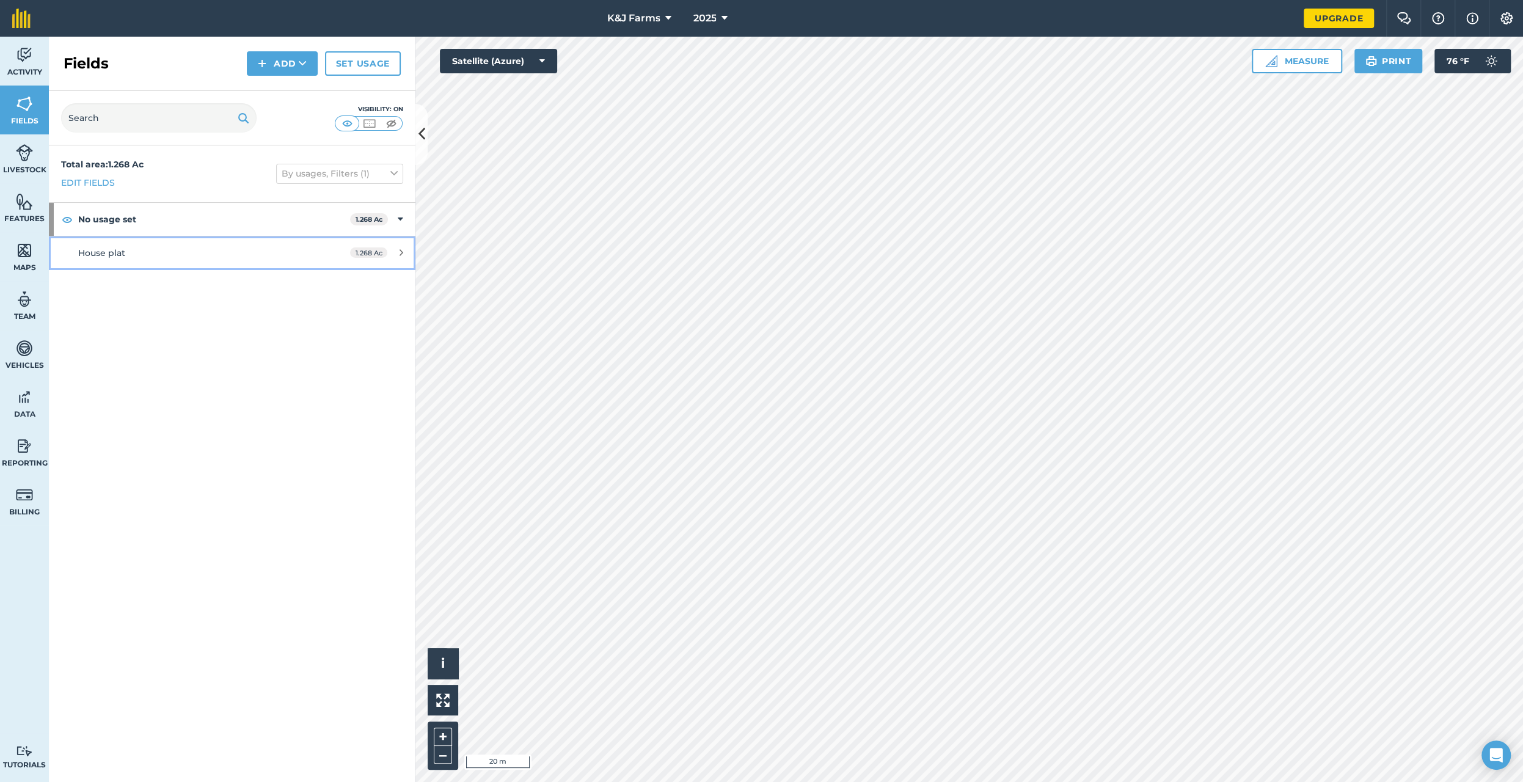
click at [190, 250] on div "House plat" at bounding box center [193, 252] width 230 height 13
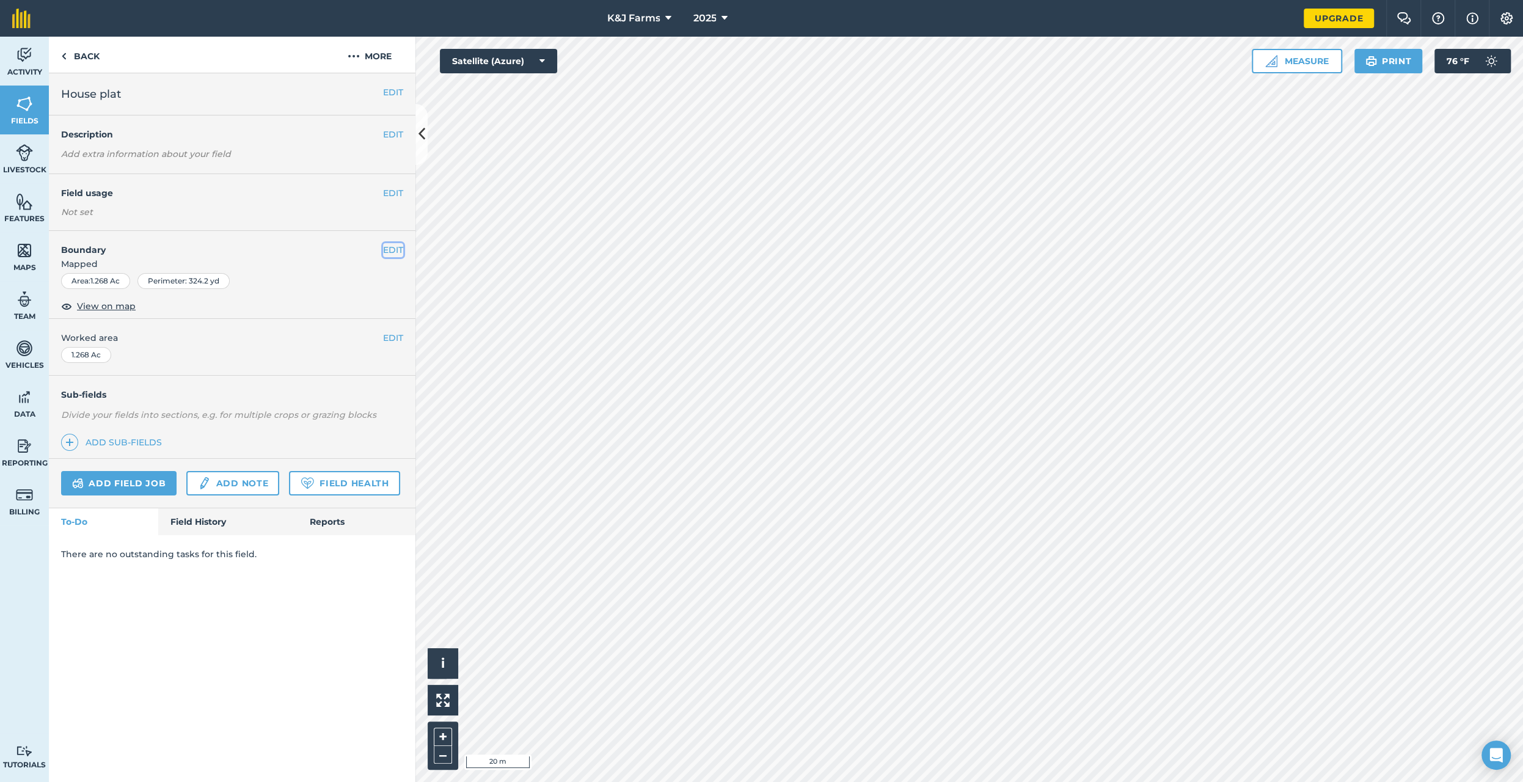
click at [392, 252] on button "EDIT" at bounding box center [393, 249] width 20 height 13
